Goal: Task Accomplishment & Management: Use online tool/utility

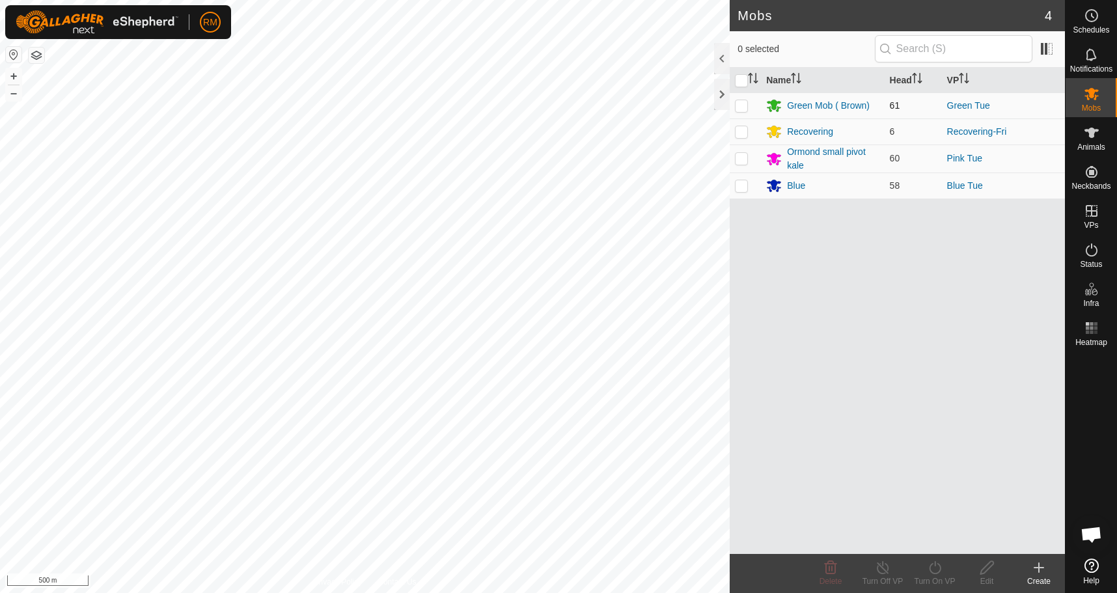
click at [741, 105] on p-checkbox at bounding box center [741, 105] width 13 height 10
checkbox input "true"
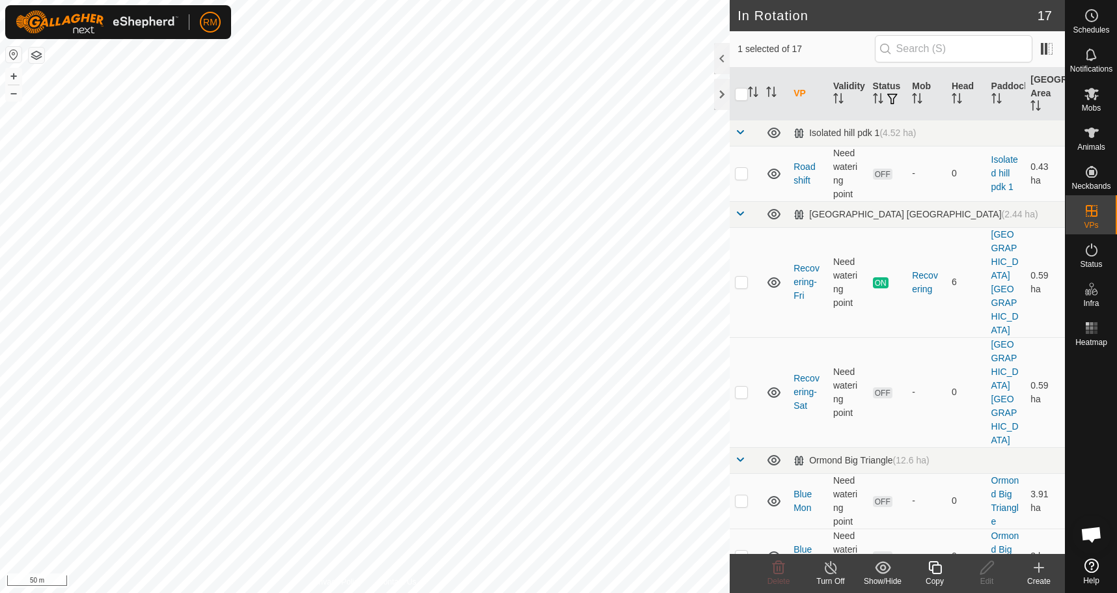
click at [935, 568] on icon at bounding box center [935, 568] width 16 height 16
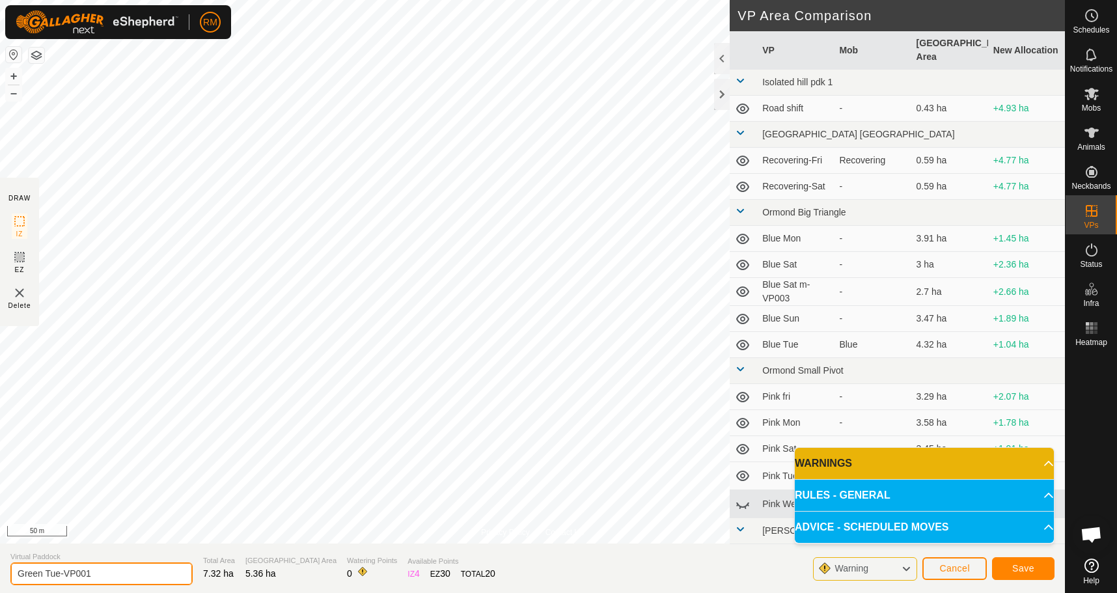
click at [100, 574] on input "Green Tue-VP001" at bounding box center [101, 573] width 182 height 23
type input "Green wed"
click at [1027, 568] on span "Save" at bounding box center [1023, 568] width 22 height 10
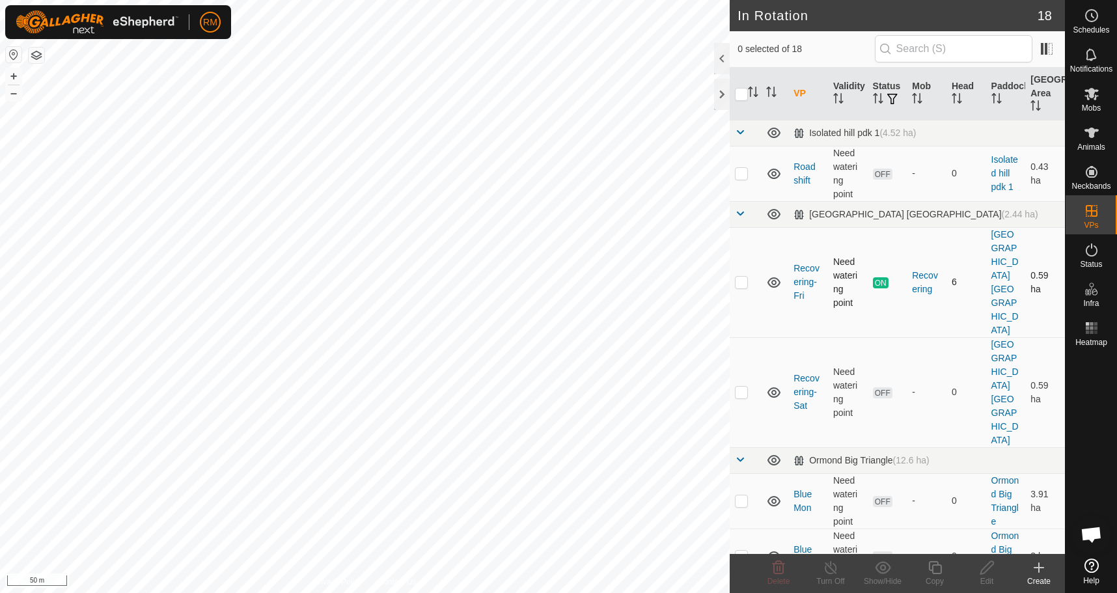
checkbox input "true"
click at [935, 566] on icon at bounding box center [934, 567] width 13 height 13
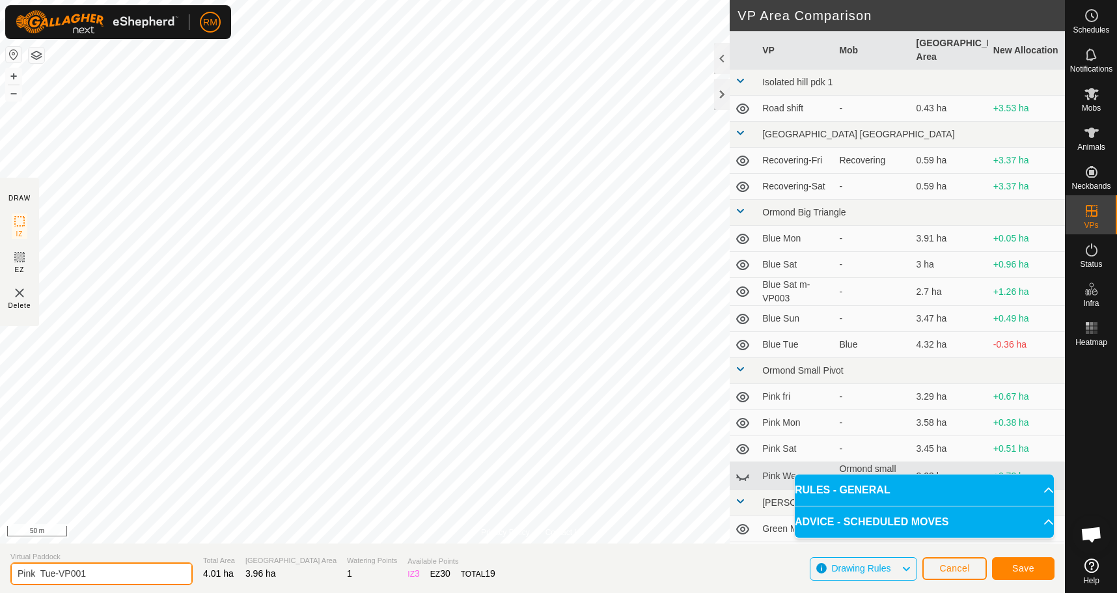
click at [96, 571] on input "Pink Tue-VP001" at bounding box center [101, 573] width 182 height 23
type input "Pink Wed"
click at [1035, 564] on button "Save" at bounding box center [1023, 568] width 62 height 23
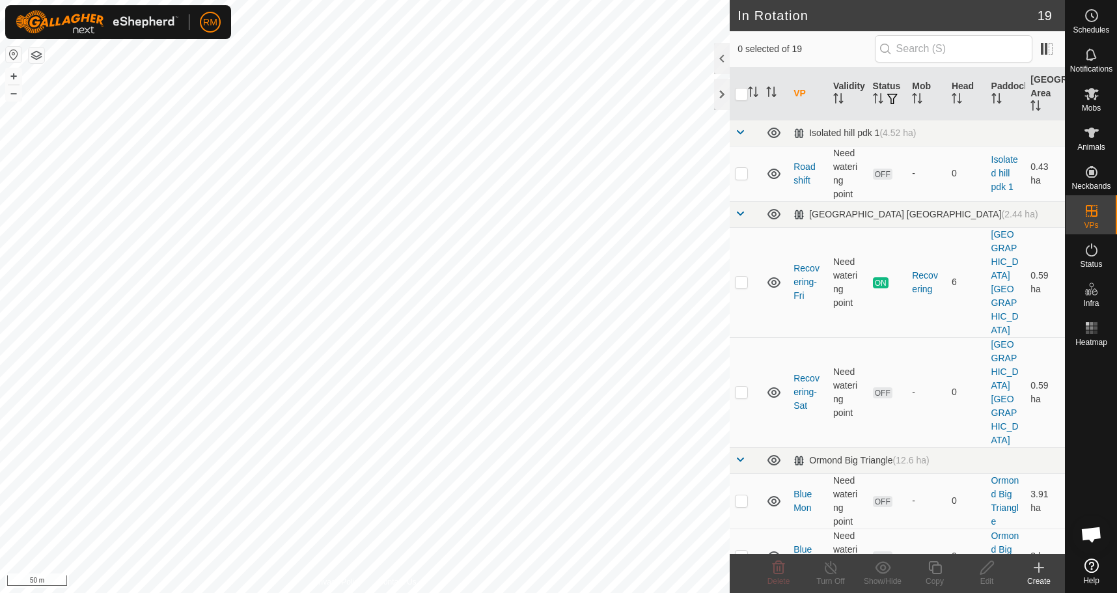
checkbox input "true"
click at [937, 568] on icon at bounding box center [935, 568] width 16 height 16
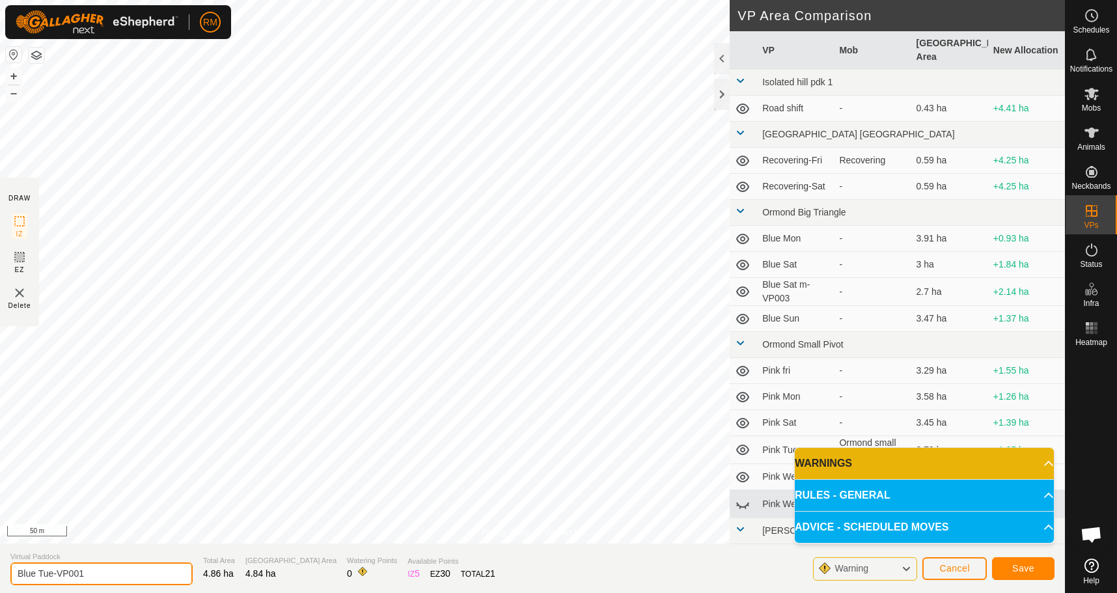
click at [102, 573] on input "Blue Tue-VP001" at bounding box center [101, 573] width 182 height 23
type input "Blue wed"
click at [1025, 566] on span "Save" at bounding box center [1023, 568] width 22 height 10
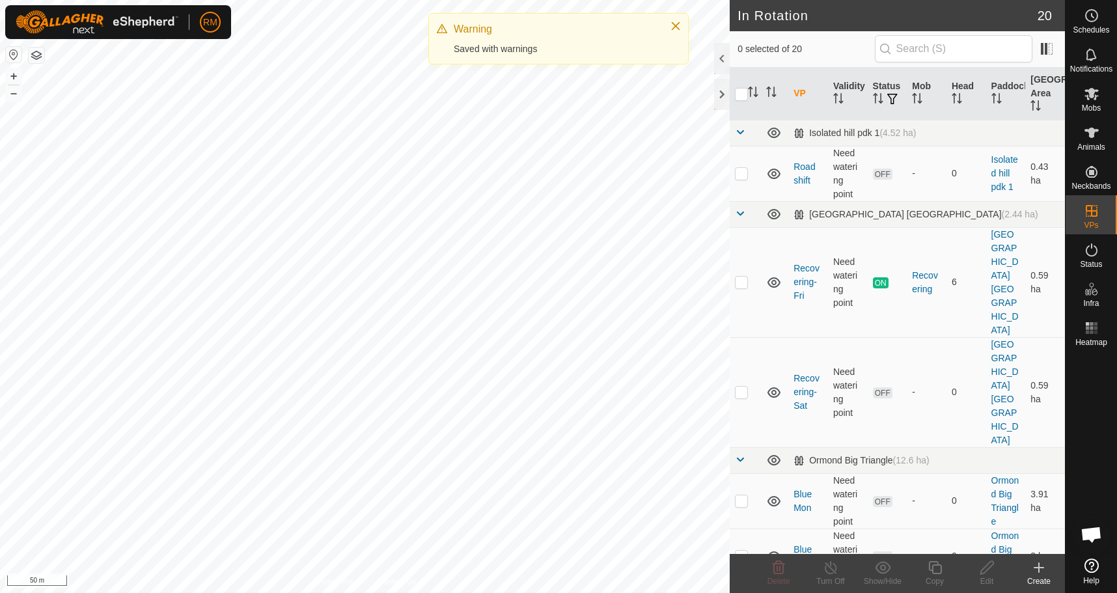
click at [1116, 387] on html "RM Schedules Notifications Mobs Animals Neckbands VPs Status Infra Heatmap Help…" at bounding box center [558, 296] width 1117 height 593
click at [968, 347] on div "In Rotation 20 0 selected of 20 VP Validity Status Mob Head Paddock [GEOGRAPHIC…" at bounding box center [532, 296] width 1065 height 593
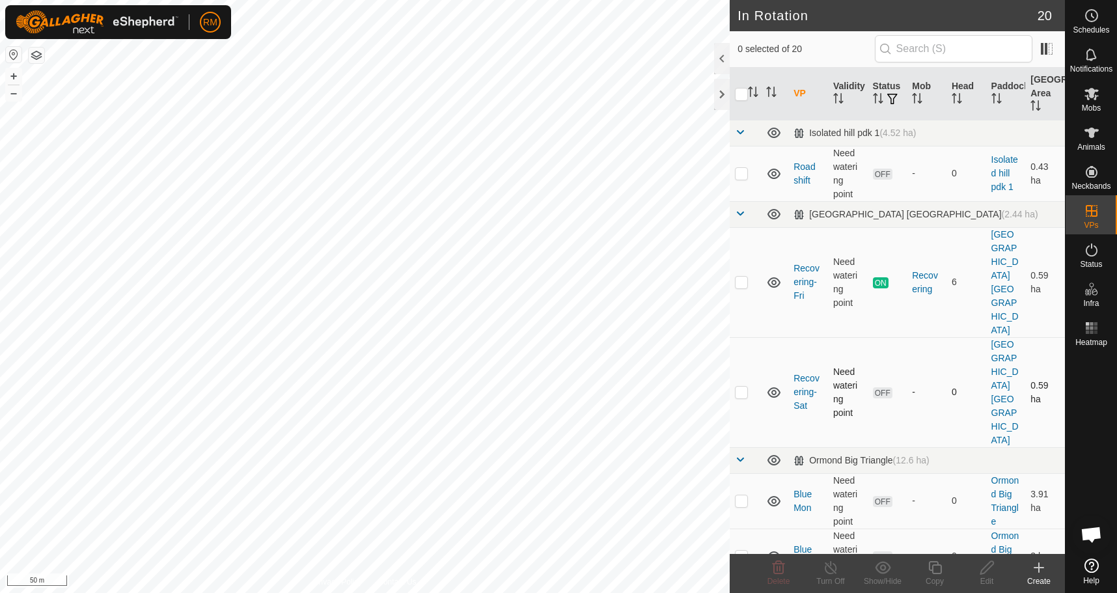
click at [758, 343] on div "In Rotation 20 0 selected of 20 VP Validity Status Mob Head Paddock [GEOGRAPHIC…" at bounding box center [532, 296] width 1065 height 593
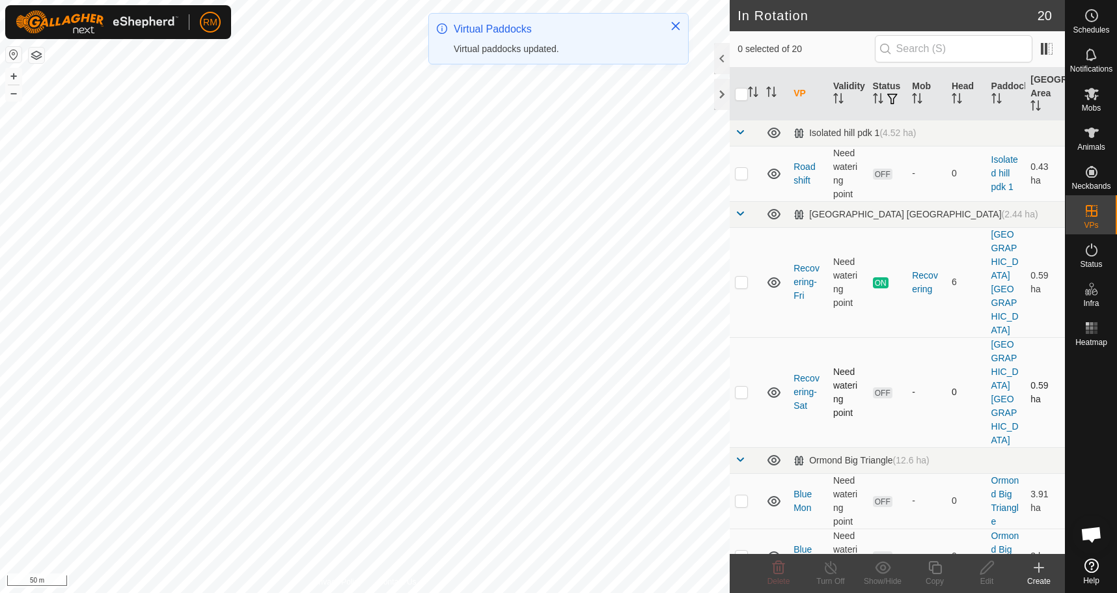
click at [908, 342] on div "In Rotation 20 0 selected of 20 VP Validity Status Mob Head Paddock [GEOGRAPHIC…" at bounding box center [532, 296] width 1065 height 593
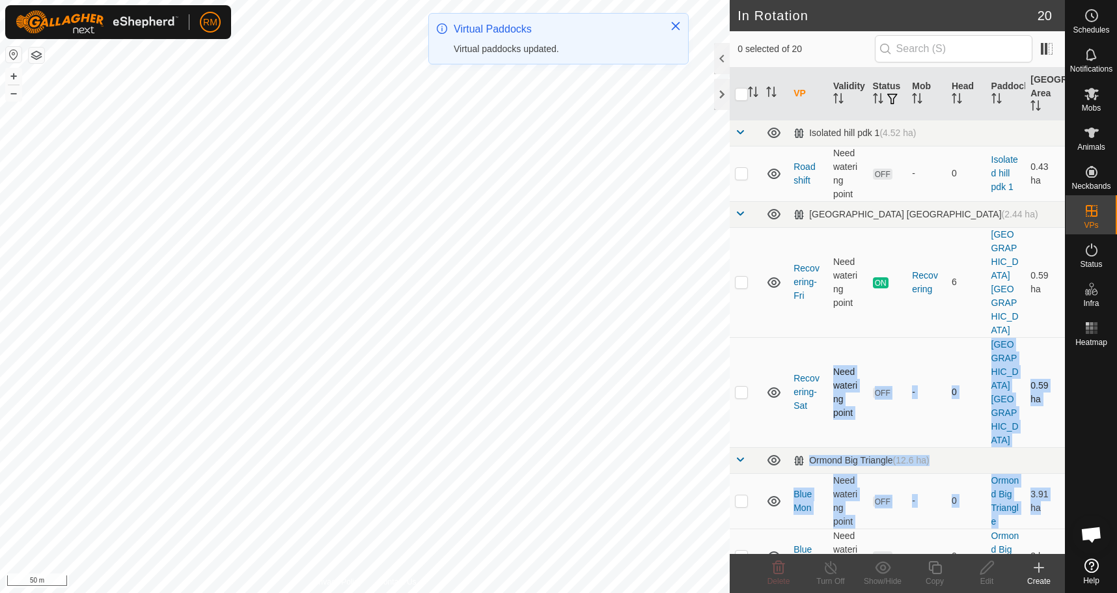
drag, startPoint x: 766, startPoint y: 480, endPoint x: 838, endPoint y: 322, distance: 173.6
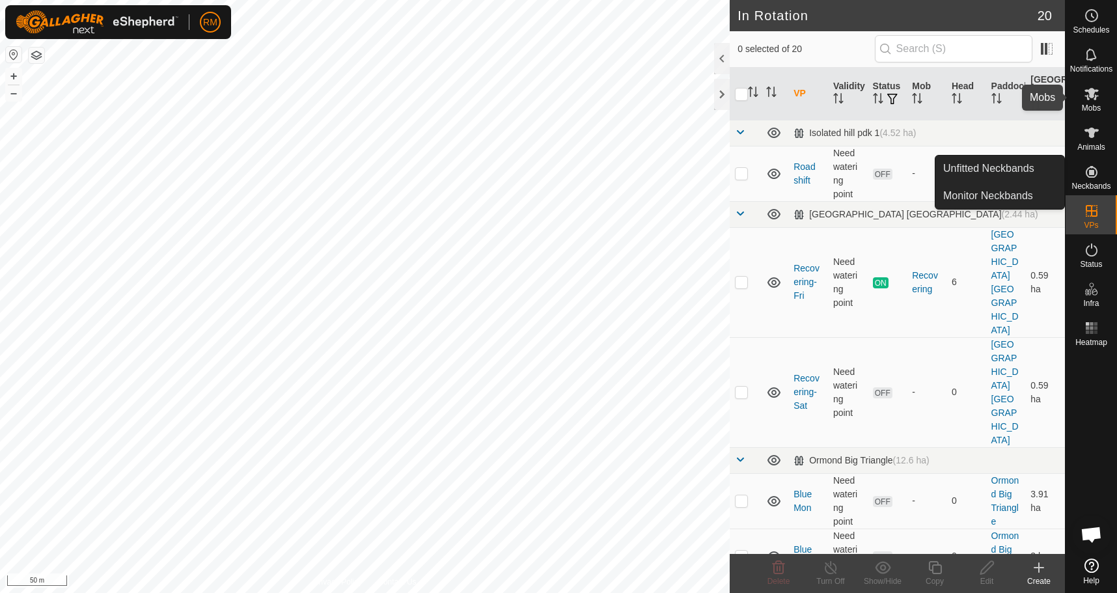
click at [1091, 96] on icon at bounding box center [1091, 94] width 14 height 12
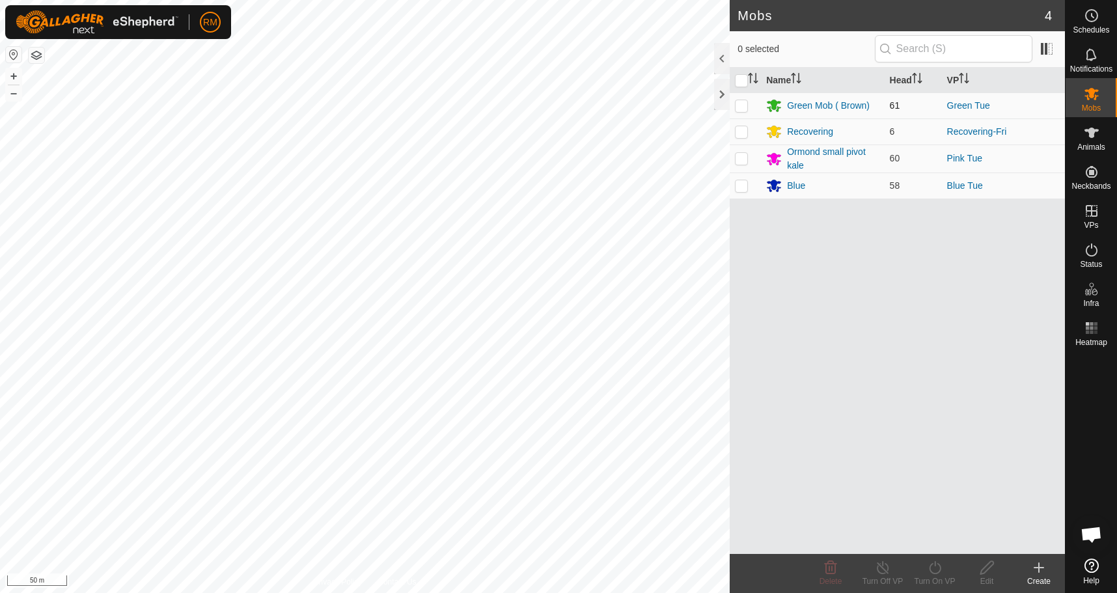
click at [744, 109] on p-checkbox at bounding box center [741, 105] width 13 height 10
checkbox input "true"
click at [923, 562] on turn-on-svg-icon at bounding box center [935, 568] width 52 height 16
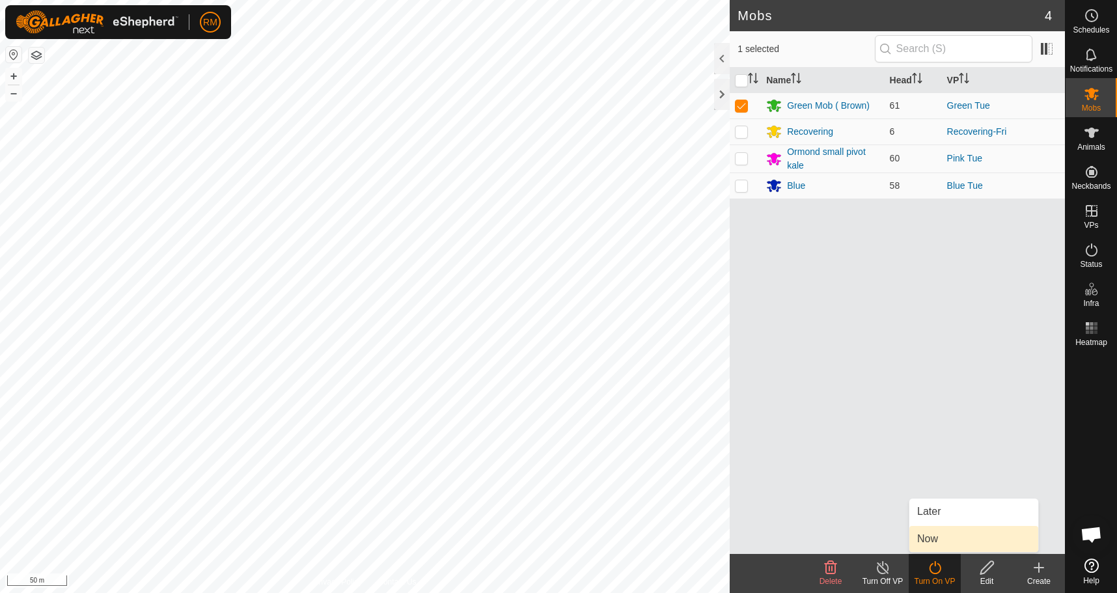
click at [952, 538] on link "Now" at bounding box center [973, 539] width 129 height 26
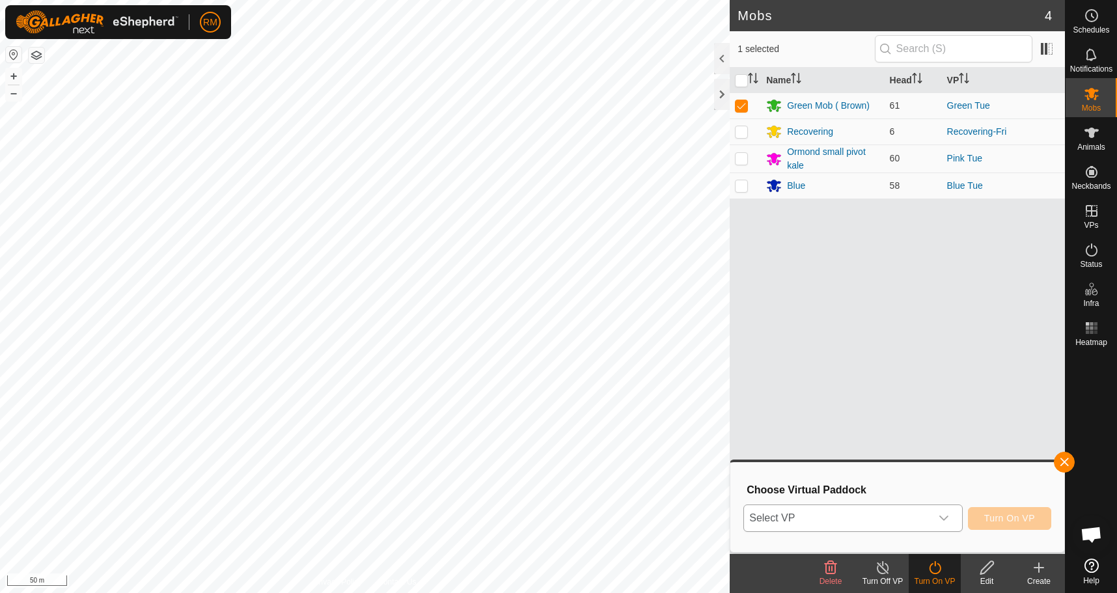
click at [946, 519] on icon "dropdown trigger" at bounding box center [943, 518] width 10 height 10
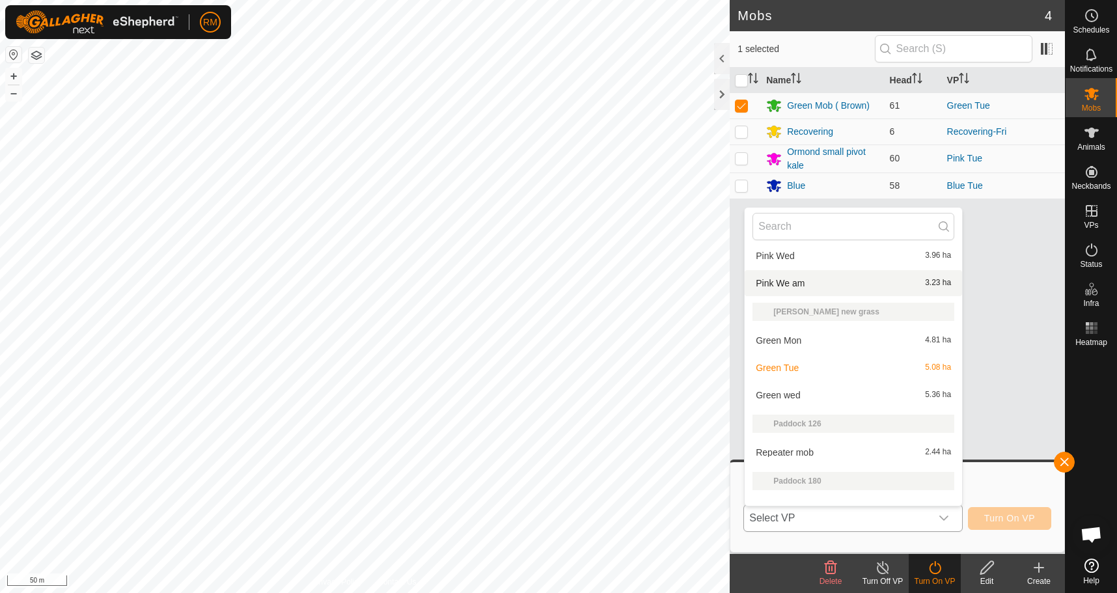
scroll to position [495, 0]
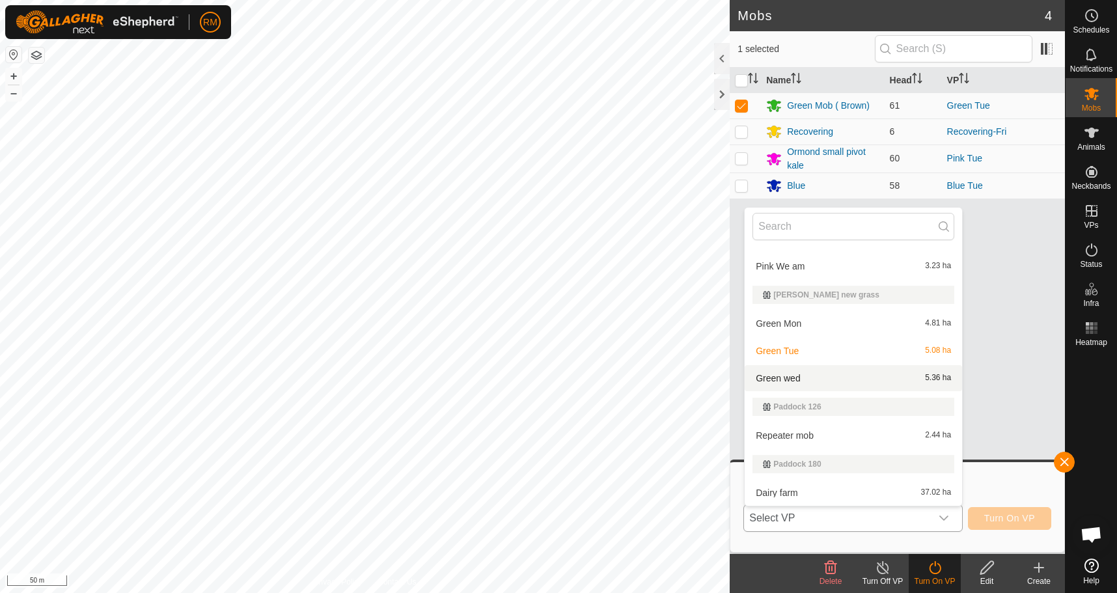
click at [799, 379] on li "Green wed 5.36 ha" at bounding box center [853, 378] width 217 height 26
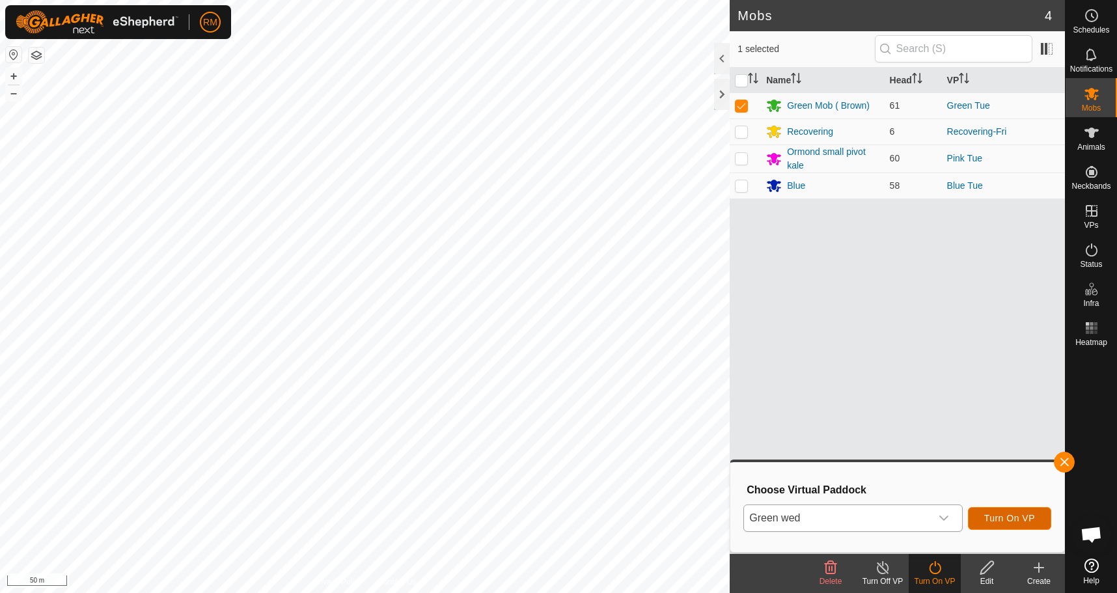
click at [1019, 513] on button "Turn On VP" at bounding box center [1009, 518] width 83 height 23
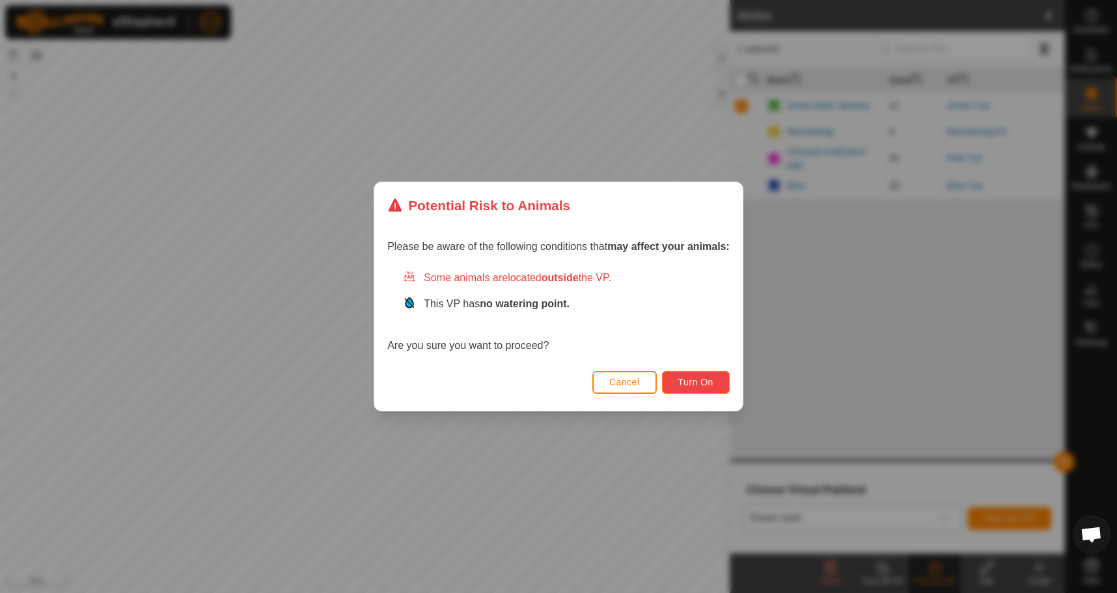
click at [709, 379] on span "Turn On" at bounding box center [695, 382] width 35 height 10
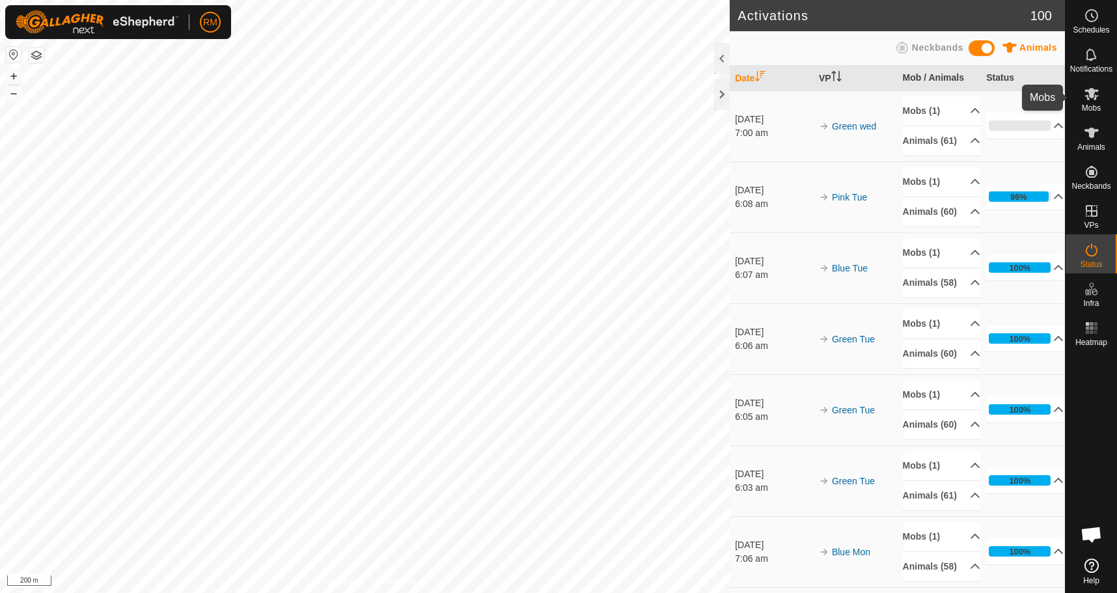
click at [1093, 96] on icon at bounding box center [1091, 94] width 14 height 12
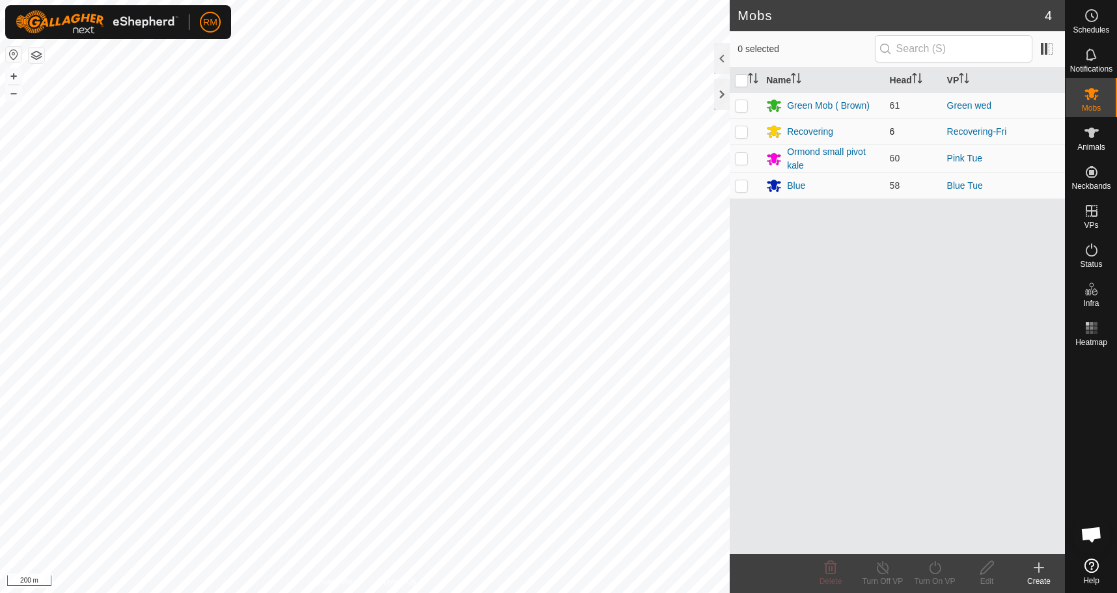
click at [738, 133] on p-checkbox at bounding box center [741, 131] width 13 height 10
checkbox input "true"
click at [936, 566] on icon at bounding box center [935, 568] width 16 height 16
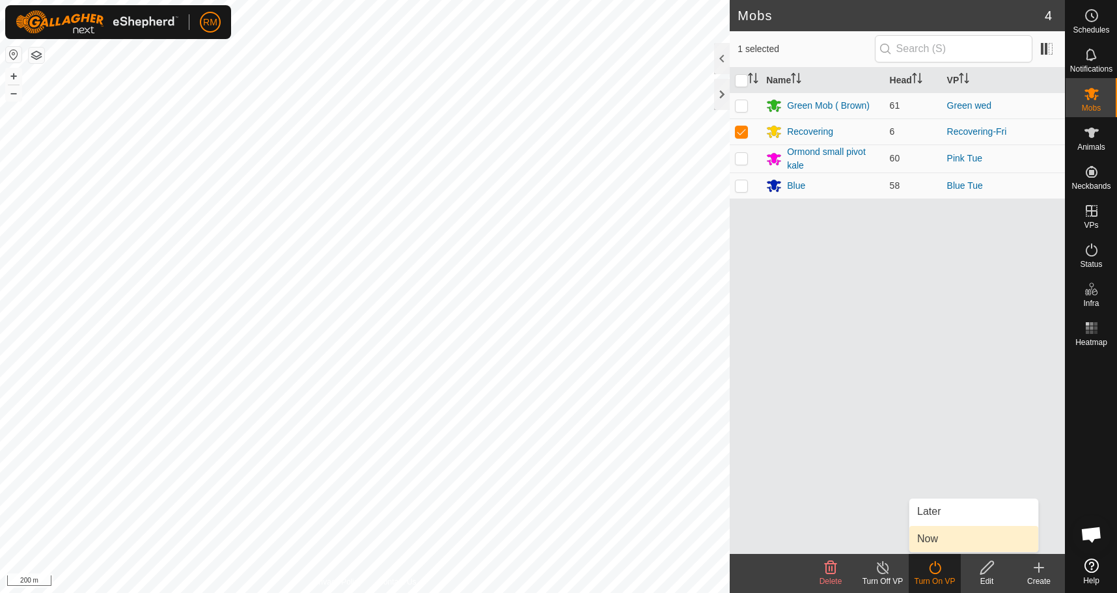
click at [925, 538] on link "Now" at bounding box center [973, 539] width 129 height 26
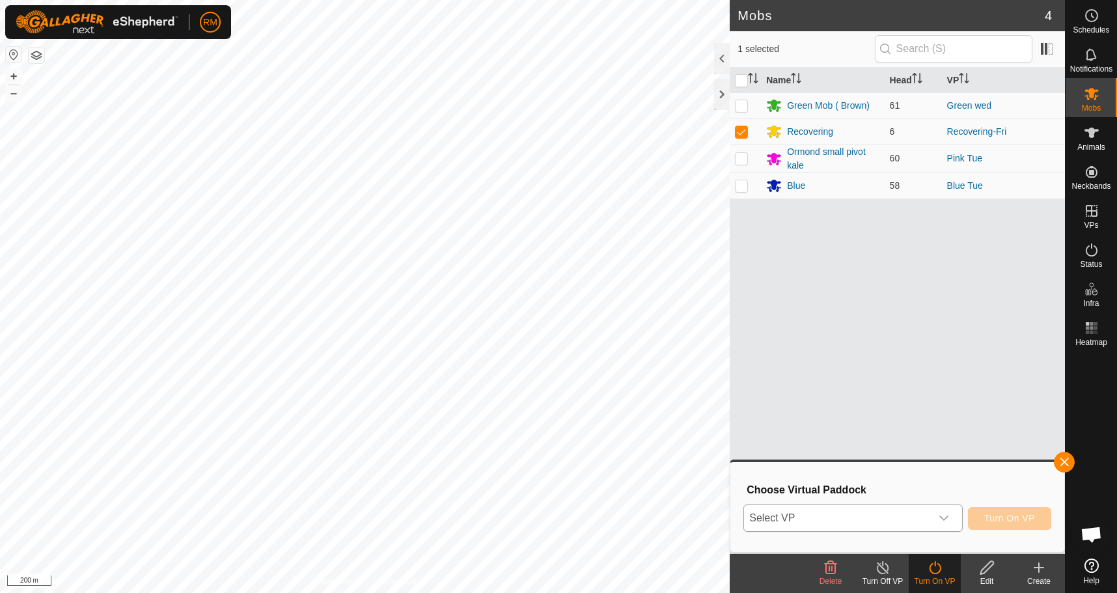
click at [944, 517] on icon "dropdown trigger" at bounding box center [943, 518] width 10 height 10
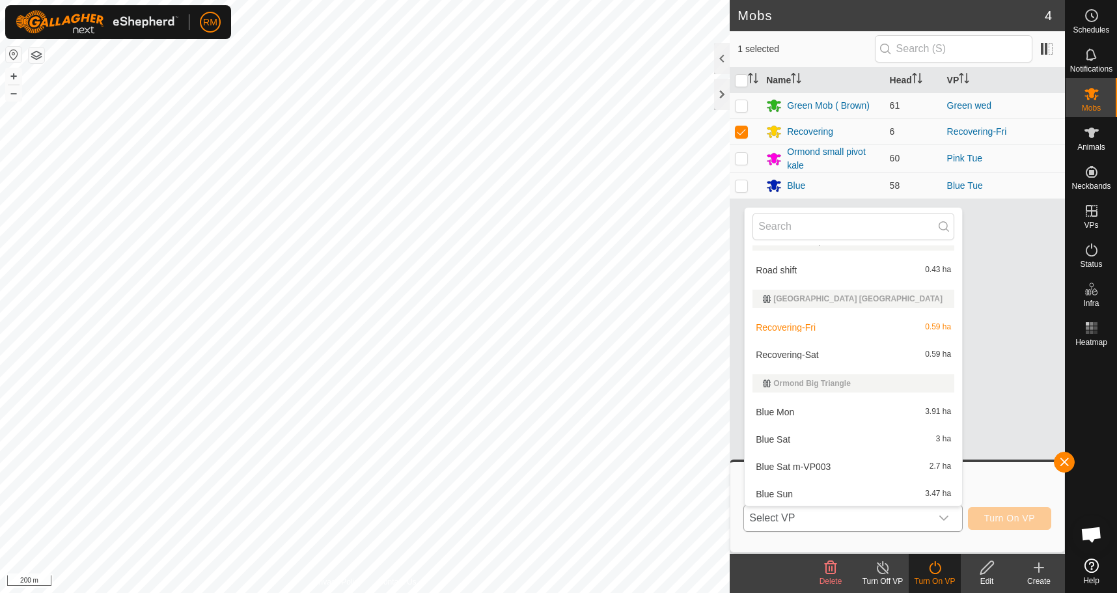
scroll to position [18, 0]
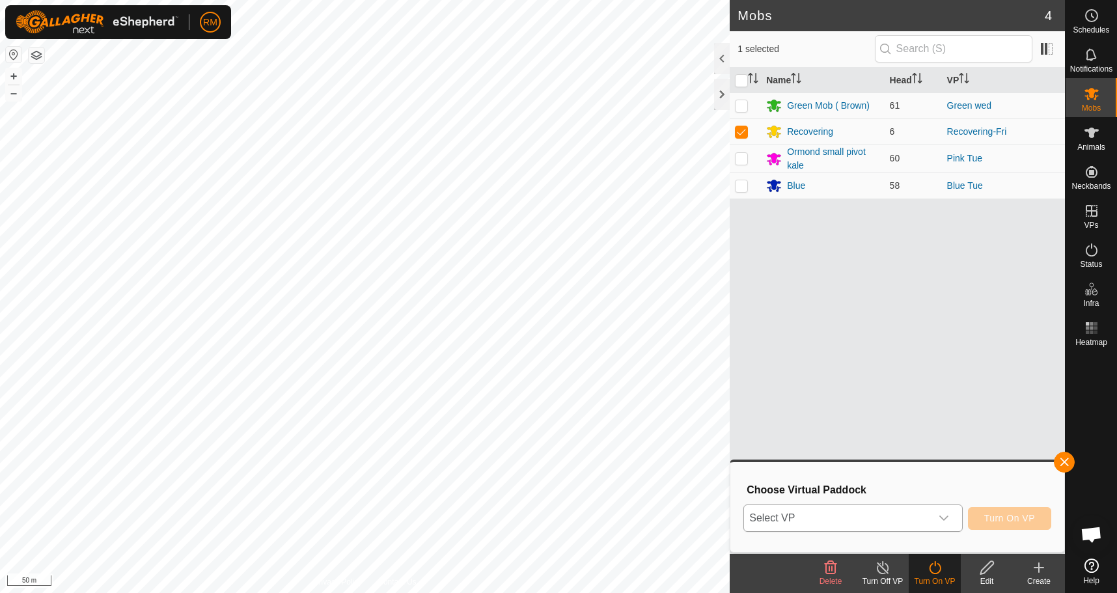
click at [946, 518] on icon "dropdown trigger" at bounding box center [943, 517] width 9 height 5
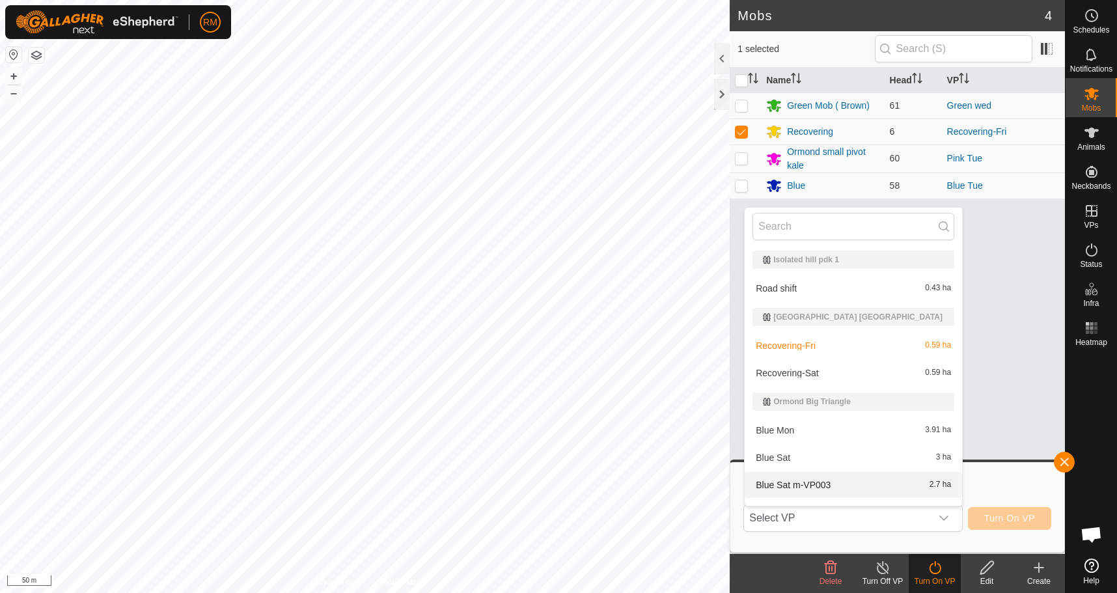
scroll to position [20, 0]
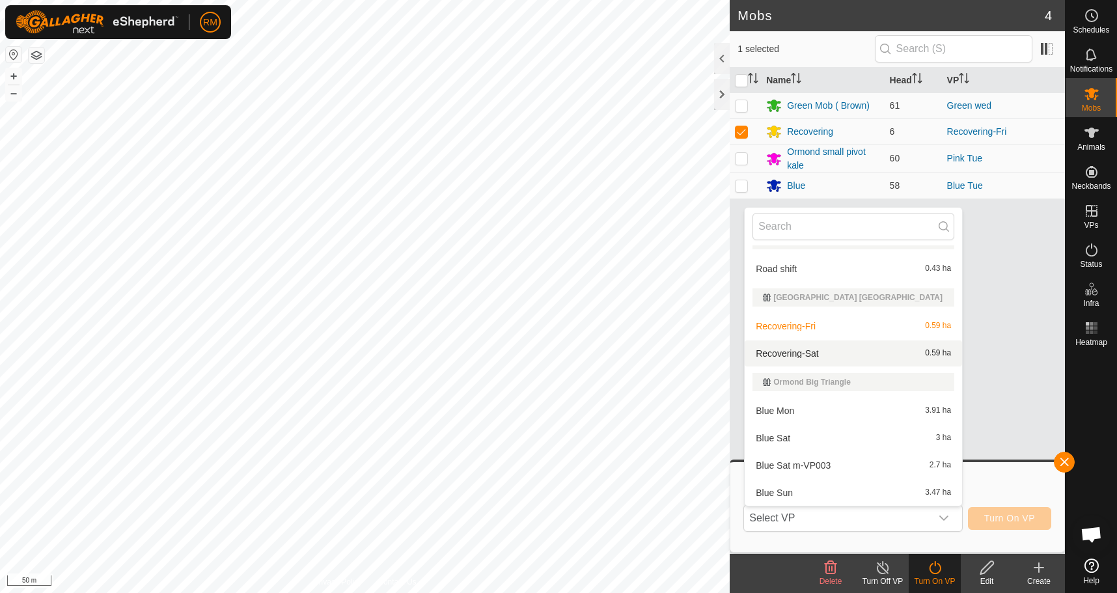
click at [828, 356] on li "Recovering-Sat 0.59 ha" at bounding box center [853, 353] width 217 height 26
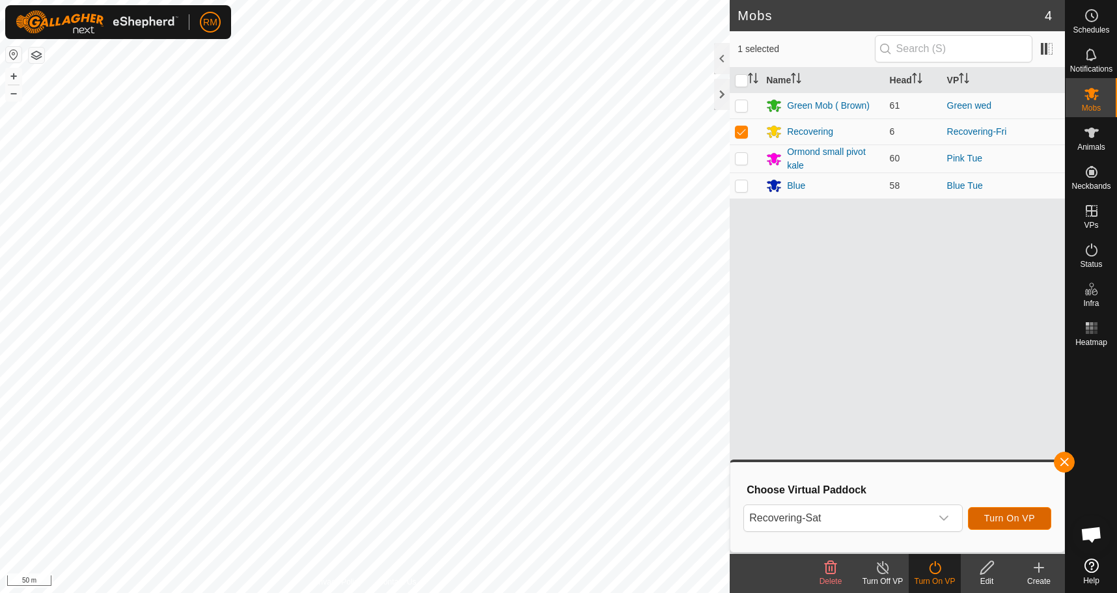
click at [1013, 517] on span "Turn On VP" at bounding box center [1009, 518] width 51 height 10
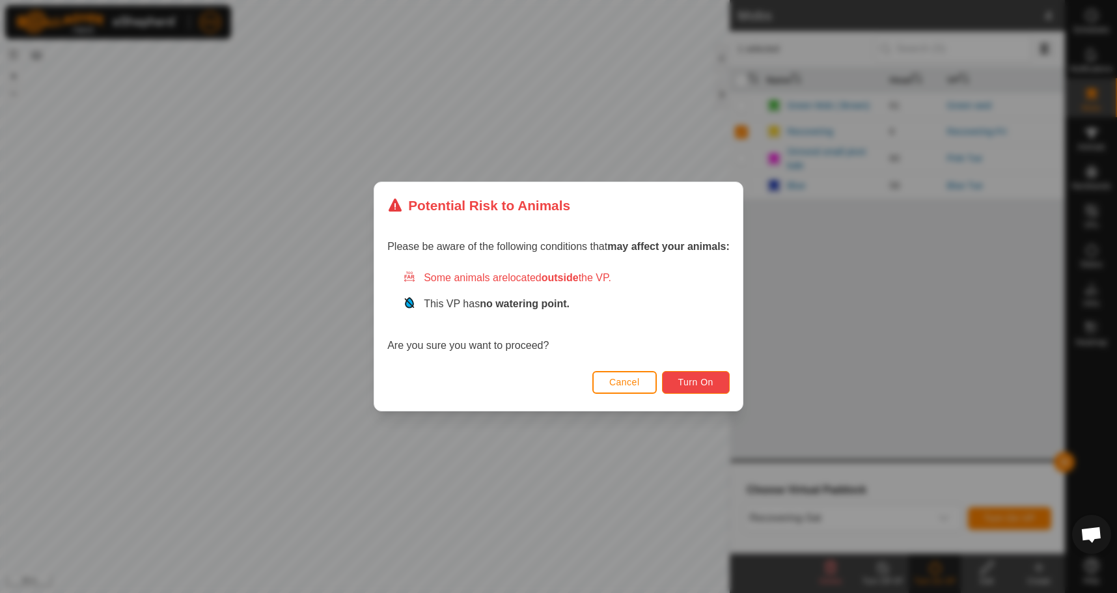
click at [704, 382] on span "Turn On" at bounding box center [695, 382] width 35 height 10
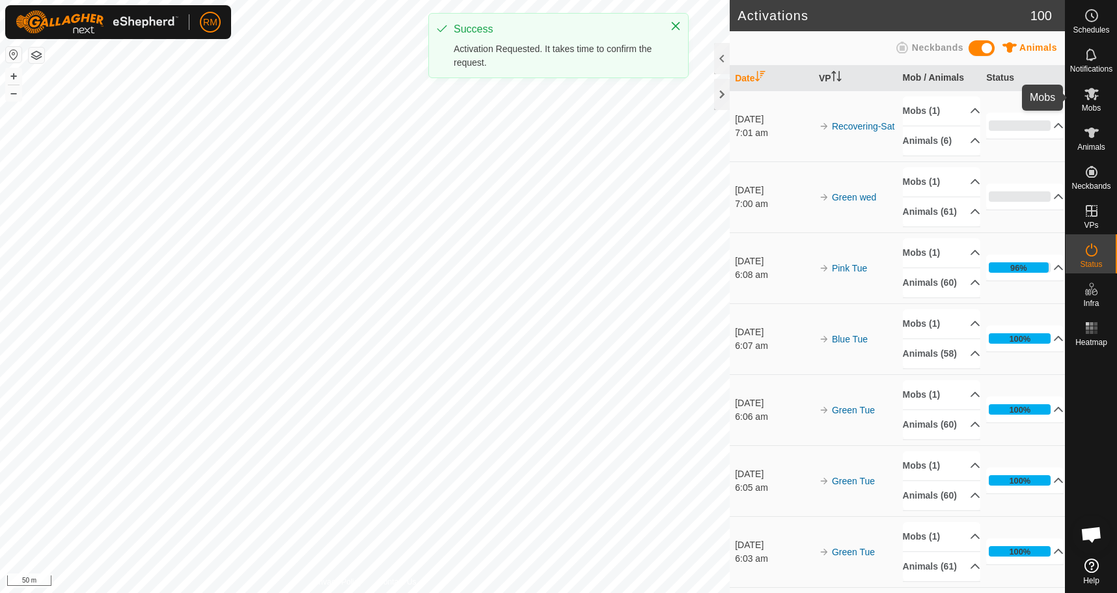
click at [1091, 96] on icon at bounding box center [1091, 94] width 14 height 12
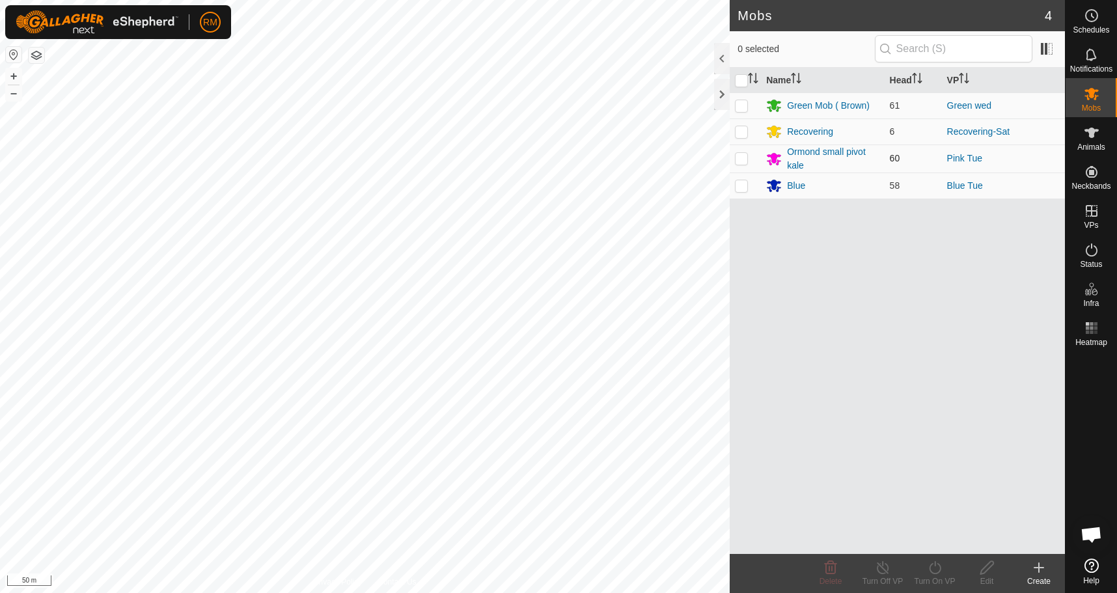
click at [739, 159] on p-checkbox at bounding box center [741, 158] width 13 height 10
checkbox input "true"
click at [941, 563] on icon at bounding box center [935, 568] width 16 height 16
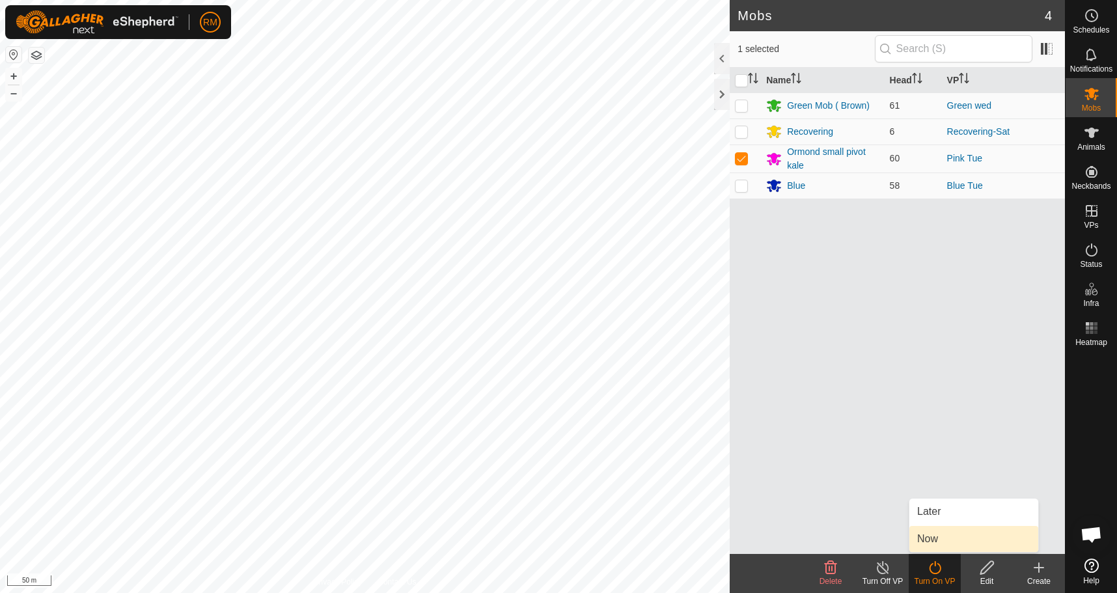
click at [938, 540] on link "Now" at bounding box center [973, 539] width 129 height 26
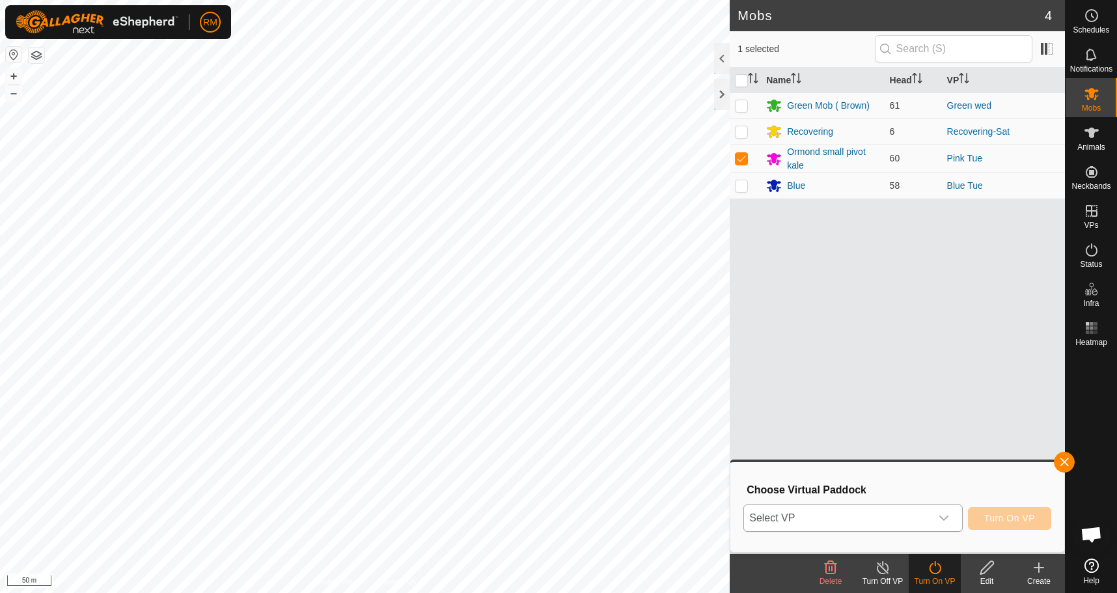
click at [942, 520] on icon "dropdown trigger" at bounding box center [943, 518] width 10 height 10
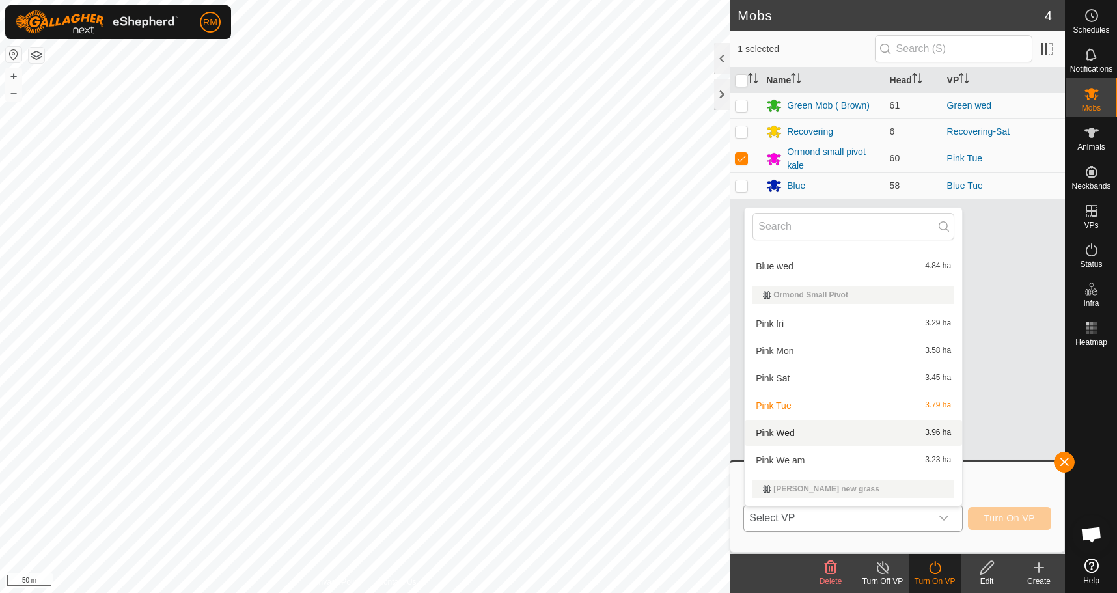
scroll to position [301, 0]
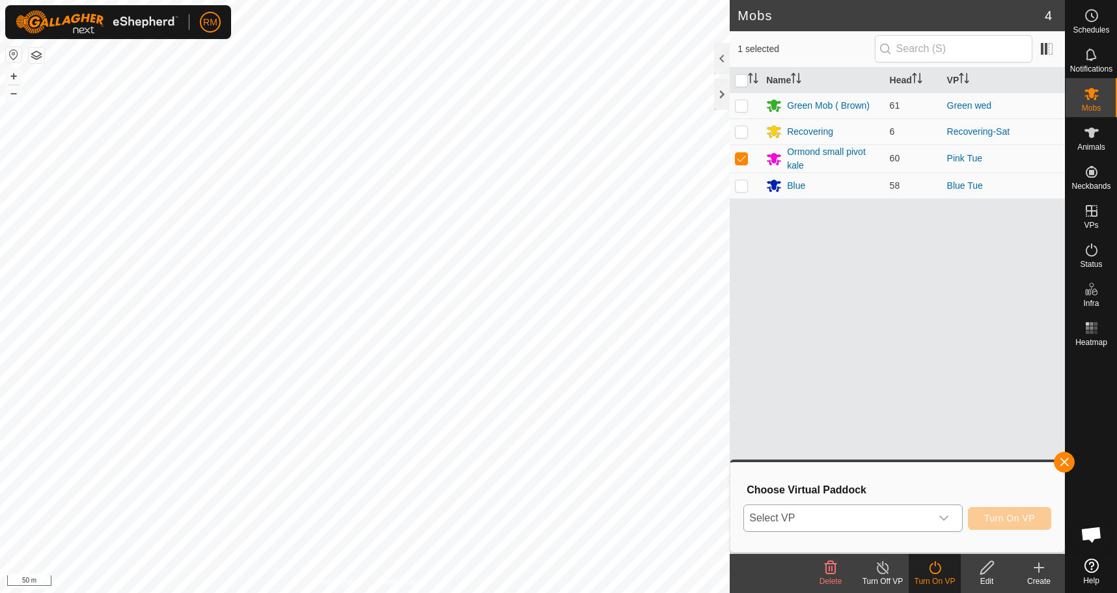
click at [948, 517] on icon "dropdown trigger" at bounding box center [943, 517] width 9 height 5
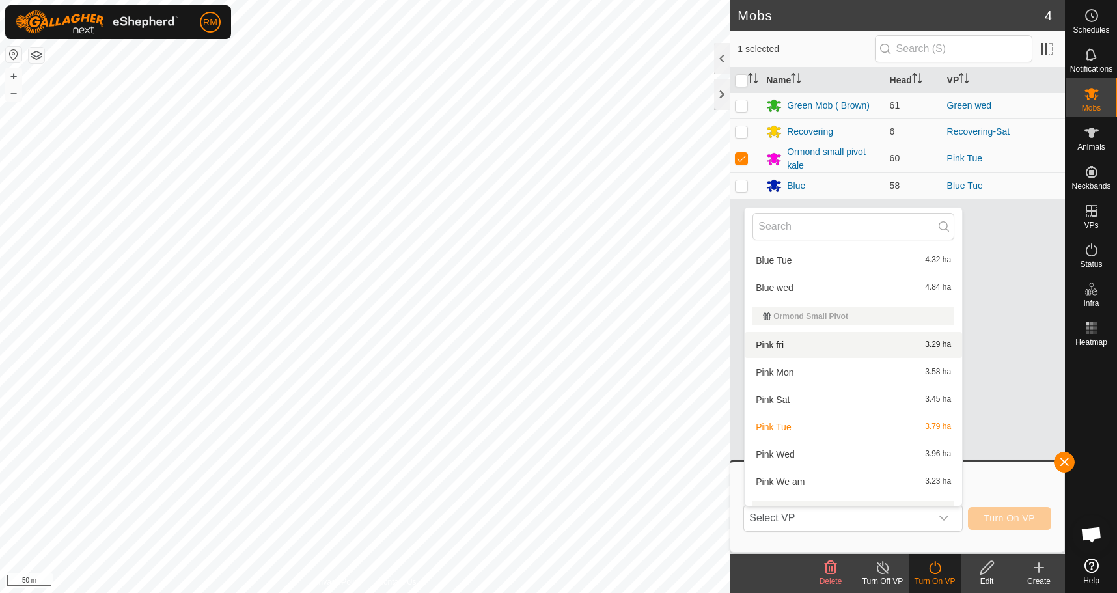
scroll to position [280, 0]
click at [802, 450] on li "Pink Wed 3.96 ha" at bounding box center [853, 454] width 217 height 26
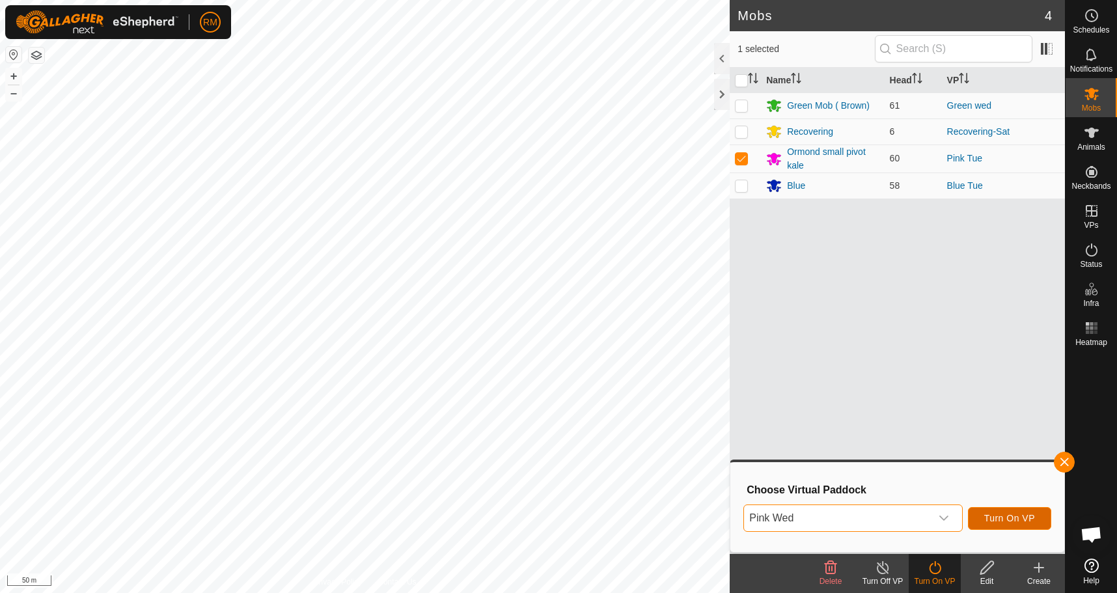
click at [1003, 519] on span "Turn On VP" at bounding box center [1009, 518] width 51 height 10
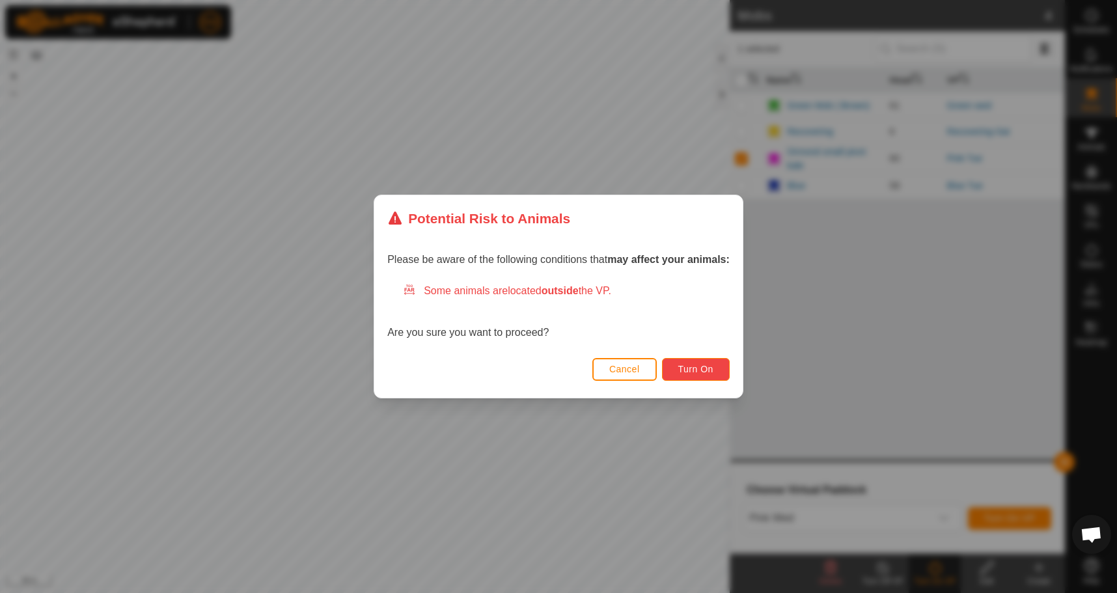
click at [702, 368] on span "Turn On" at bounding box center [695, 369] width 35 height 10
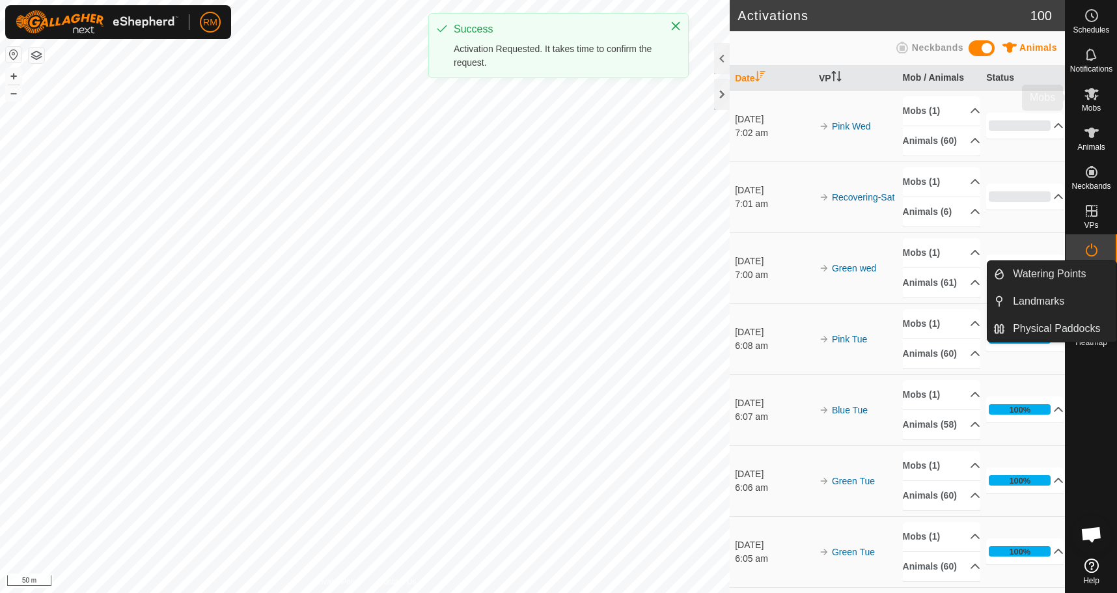
click at [1090, 93] on icon at bounding box center [1091, 94] width 14 height 12
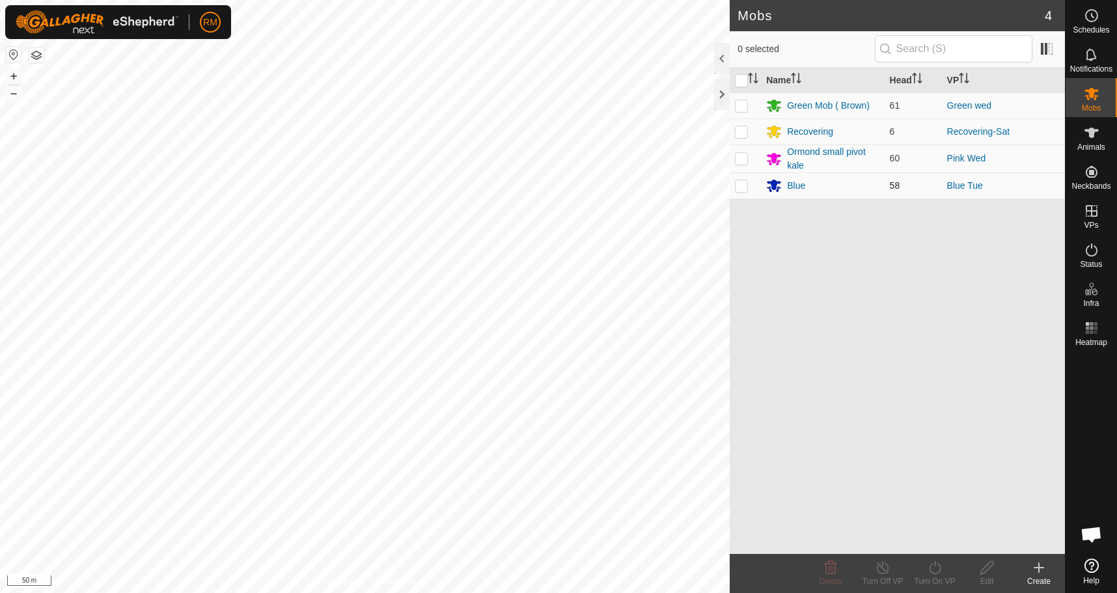
click at [737, 185] on p-checkbox at bounding box center [741, 185] width 13 height 10
checkbox input "true"
click at [929, 565] on icon at bounding box center [935, 568] width 16 height 16
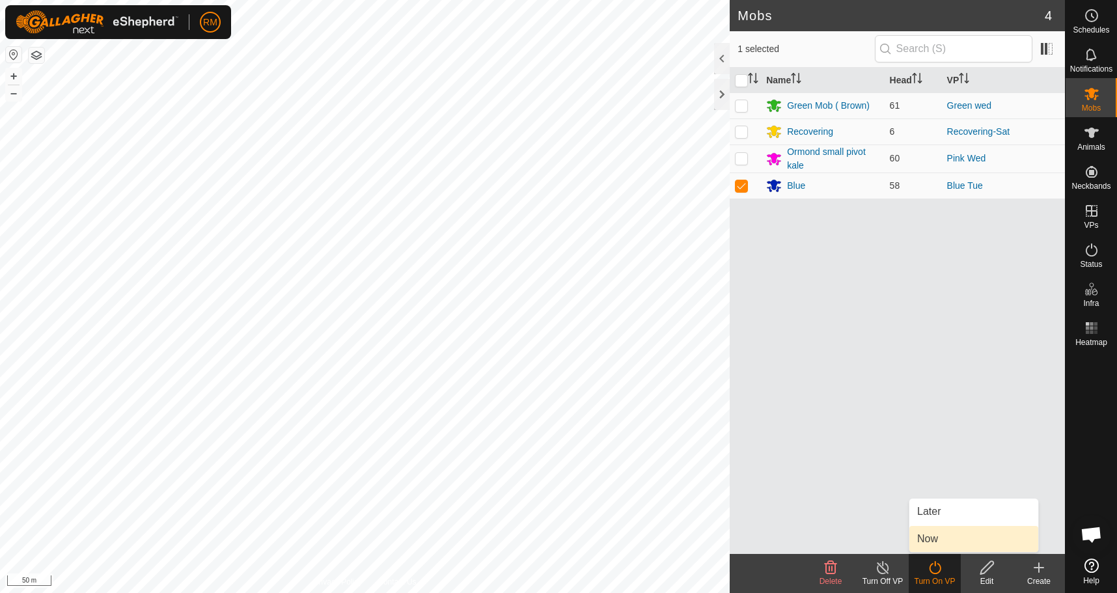
click at [936, 540] on link "Now" at bounding box center [973, 539] width 129 height 26
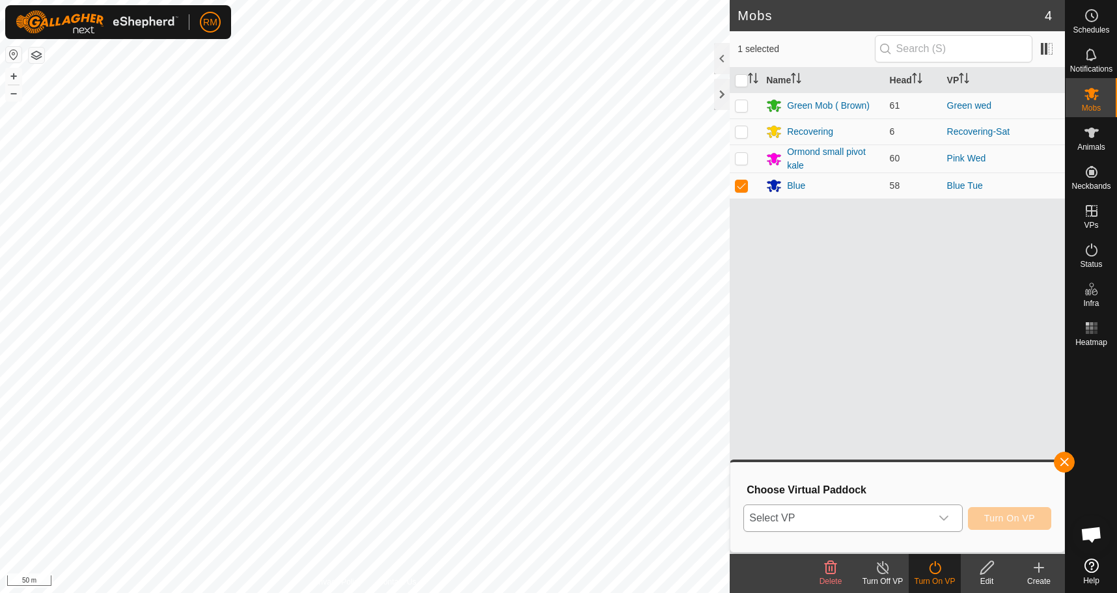
click at [940, 517] on icon "dropdown trigger" at bounding box center [943, 517] width 9 height 5
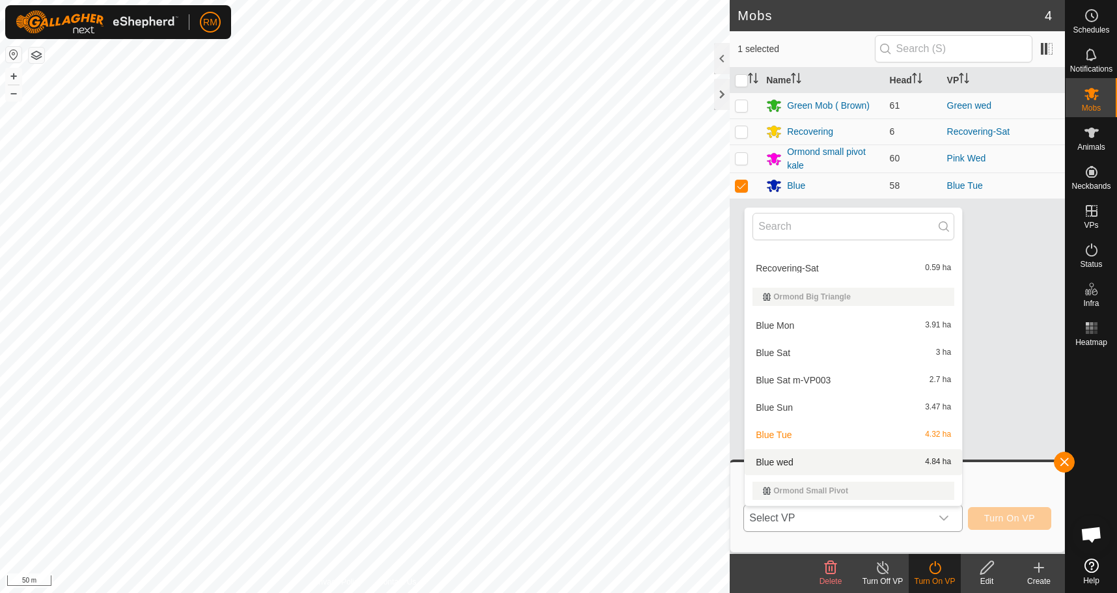
scroll to position [105, 0]
click at [794, 463] on li "Blue wed 4.84 ha" at bounding box center [853, 461] width 217 height 26
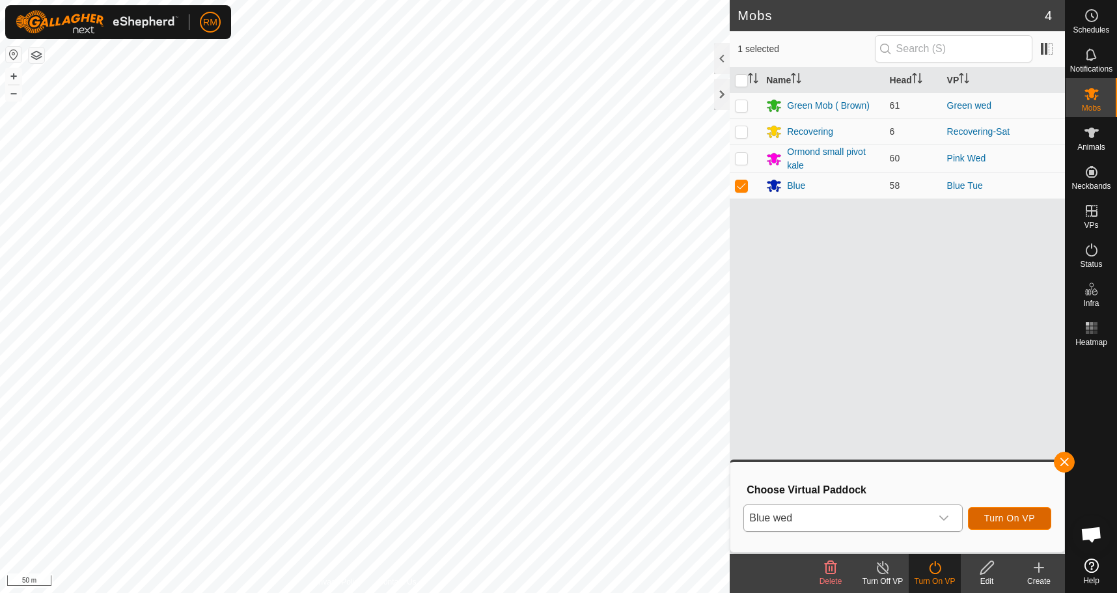
click at [1001, 519] on span "Turn On VP" at bounding box center [1009, 518] width 51 height 10
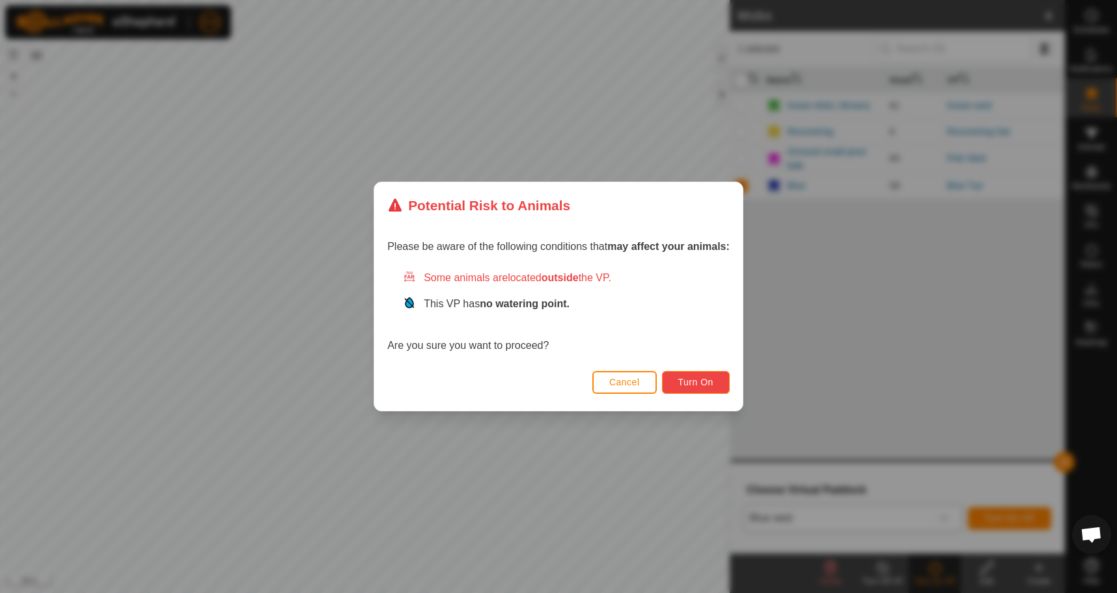
click at [709, 383] on span "Turn On" at bounding box center [695, 382] width 35 height 10
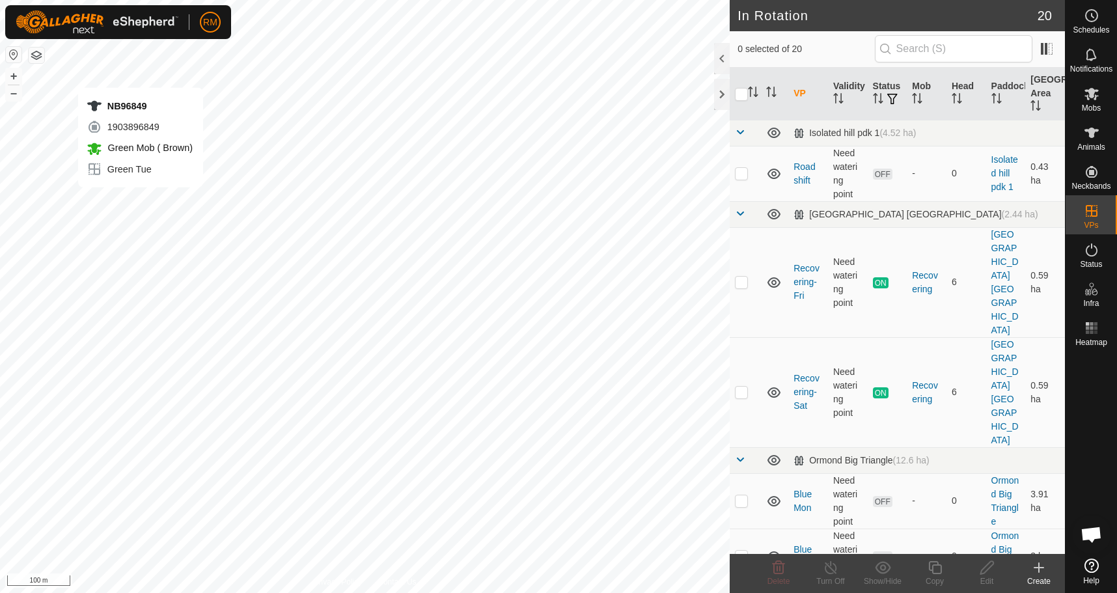
checkbox input "true"
click at [937, 571] on icon at bounding box center [935, 568] width 16 height 16
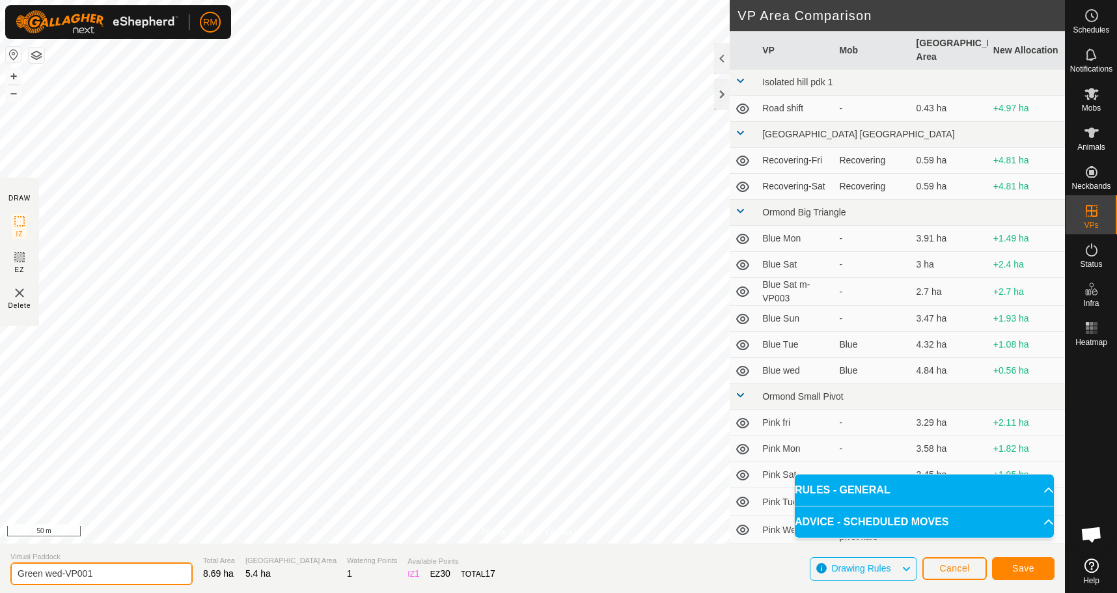
click at [103, 574] on input "Green wed-VP001" at bounding box center [101, 573] width 182 height 23
type input "Green wed- pond area"
click at [1024, 566] on span "Save" at bounding box center [1023, 568] width 22 height 10
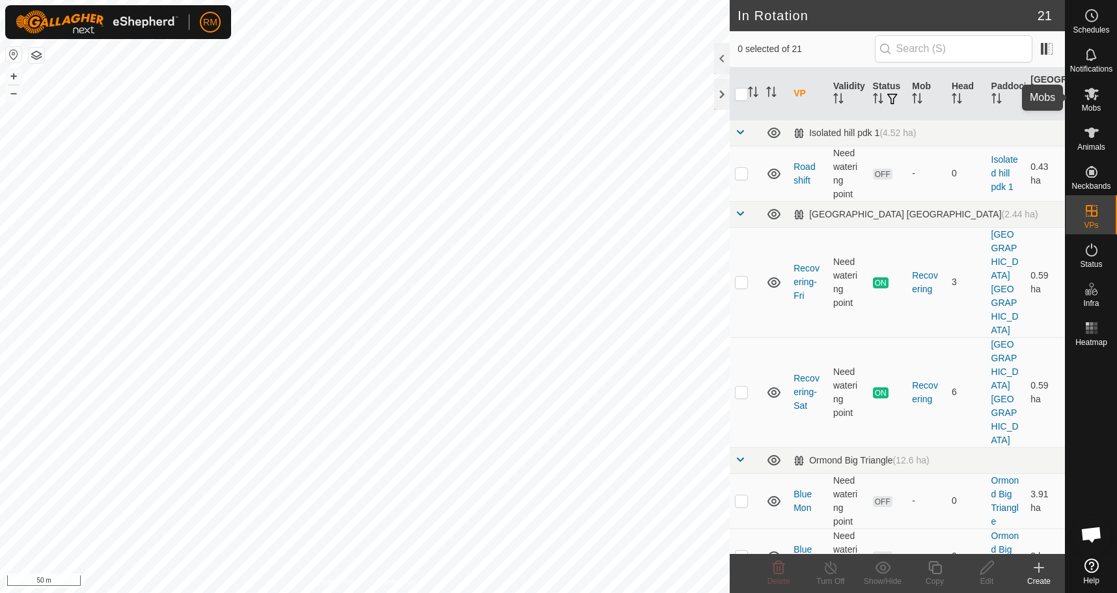
click at [1090, 93] on icon at bounding box center [1091, 94] width 14 height 12
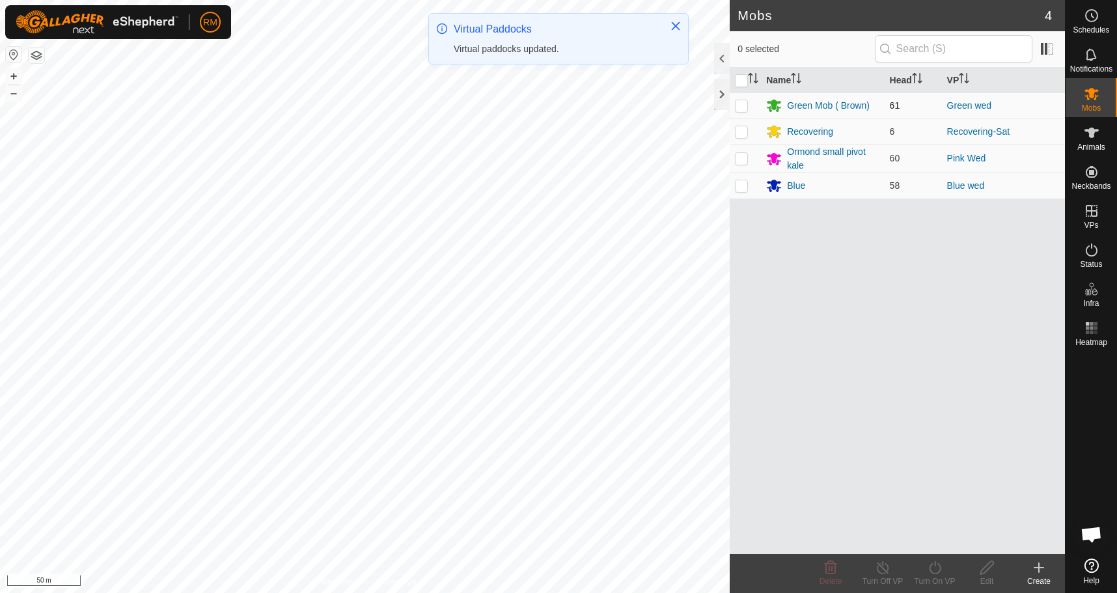
click at [739, 105] on p-checkbox at bounding box center [741, 105] width 13 height 10
checkbox input "true"
click at [936, 569] on icon at bounding box center [935, 568] width 16 height 16
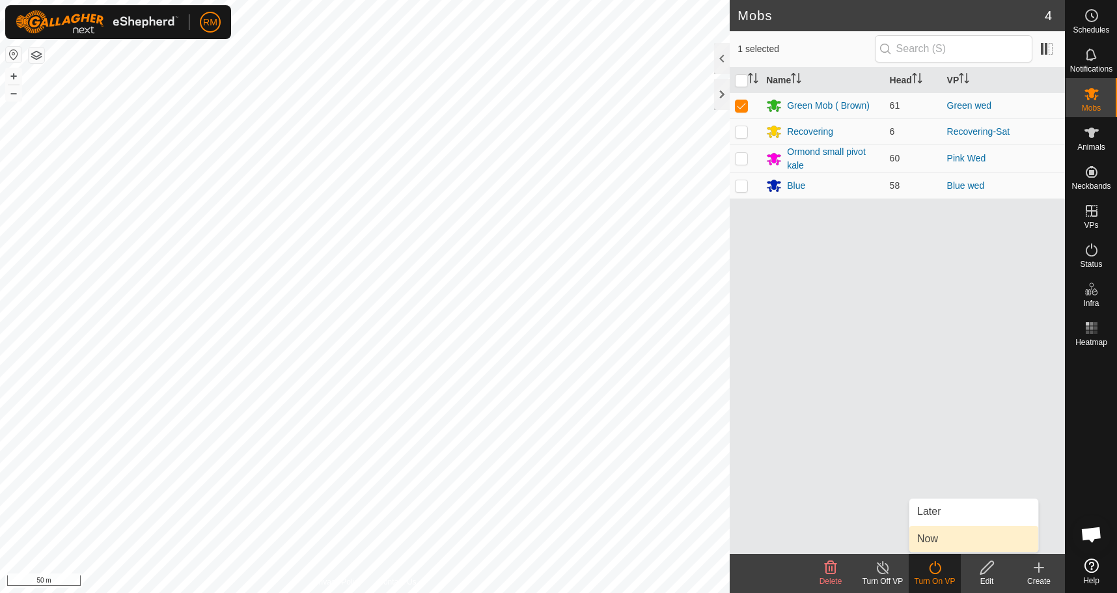
click at [949, 541] on link "Now" at bounding box center [973, 539] width 129 height 26
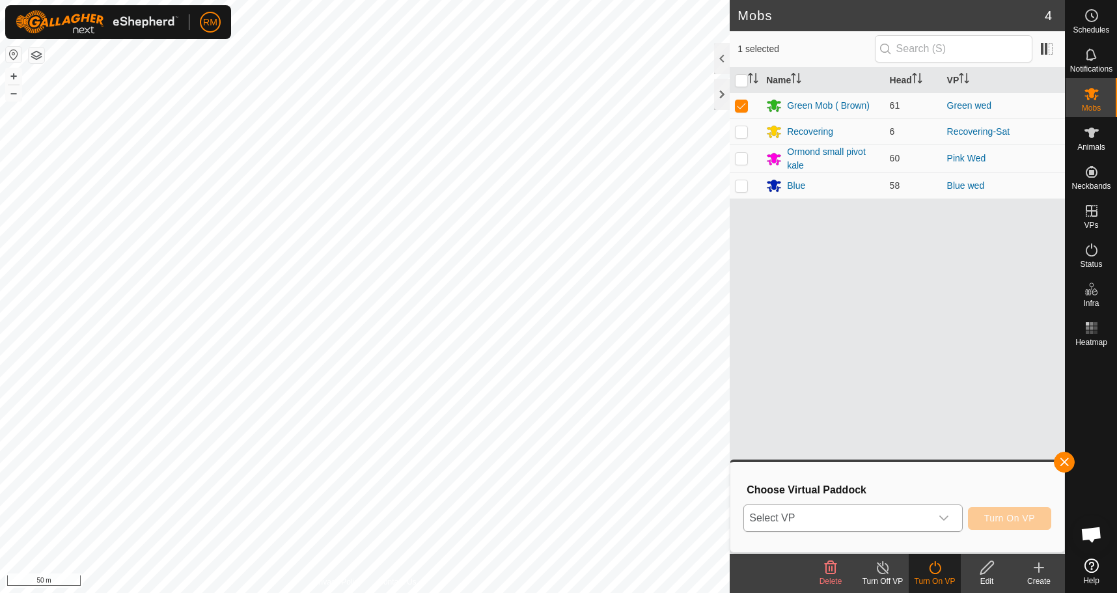
click at [944, 519] on icon "dropdown trigger" at bounding box center [943, 517] width 9 height 5
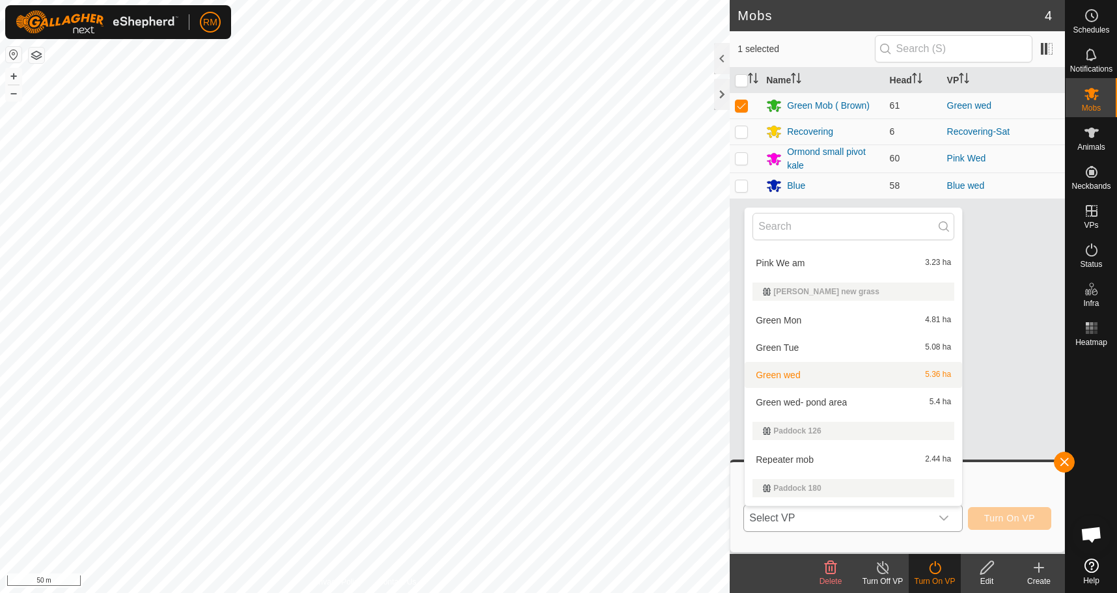
scroll to position [499, 0]
click at [816, 400] on li "Green wed- pond area 5.4 ha" at bounding box center [853, 402] width 217 height 26
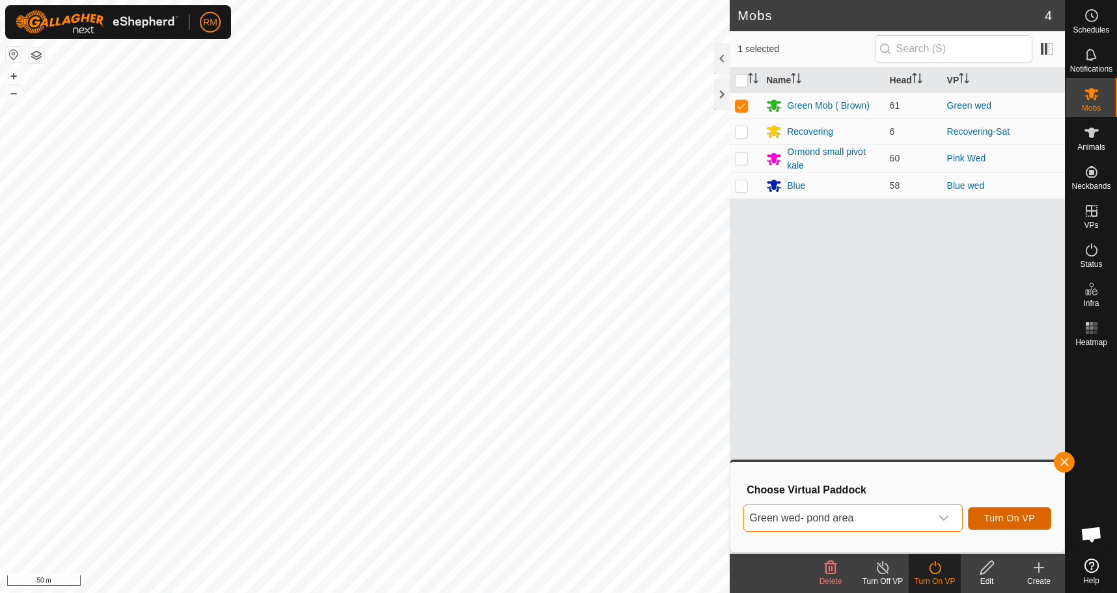
click at [1008, 517] on span "Turn On VP" at bounding box center [1009, 518] width 51 height 10
